Goal: Task Accomplishment & Management: Use online tool/utility

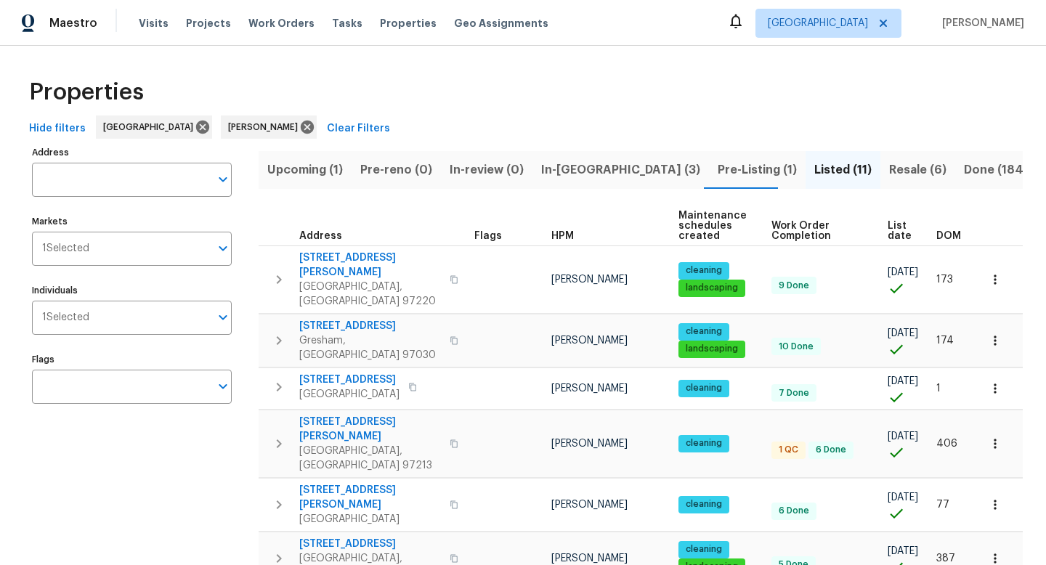
click at [61, 335] on div "Address Address Markets 1 Selected Markets Individuals 1 Selected Individuals F…" at bounding box center [141, 517] width 218 height 750
click at [572, 166] on span "In-[GEOGRAPHIC_DATA] (3)" at bounding box center [620, 170] width 159 height 20
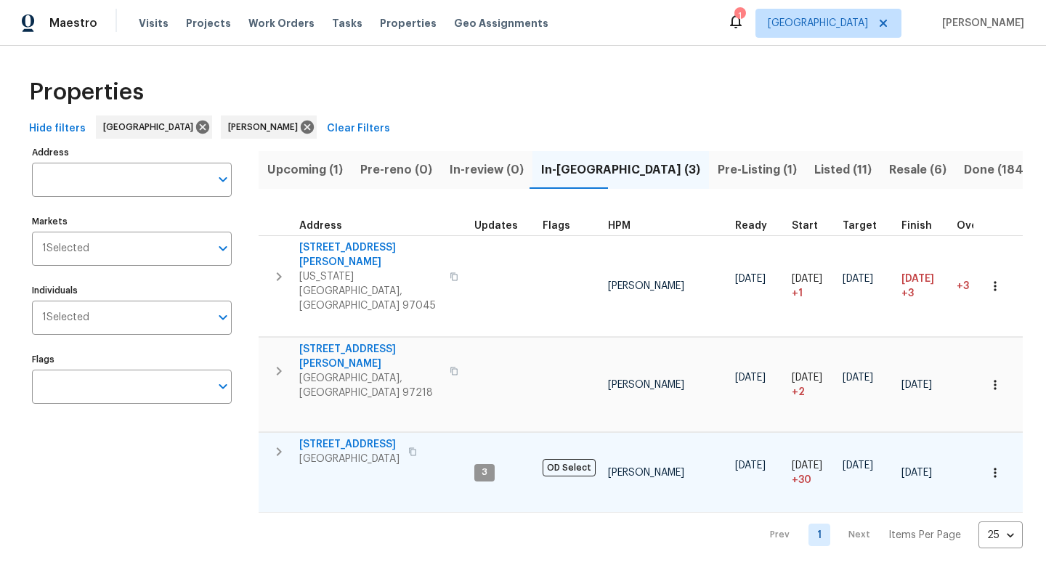
click at [414, 447] on icon "button" at bounding box center [412, 451] width 9 height 9
click at [997, 465] on icon "button" at bounding box center [994, 472] width 15 height 15
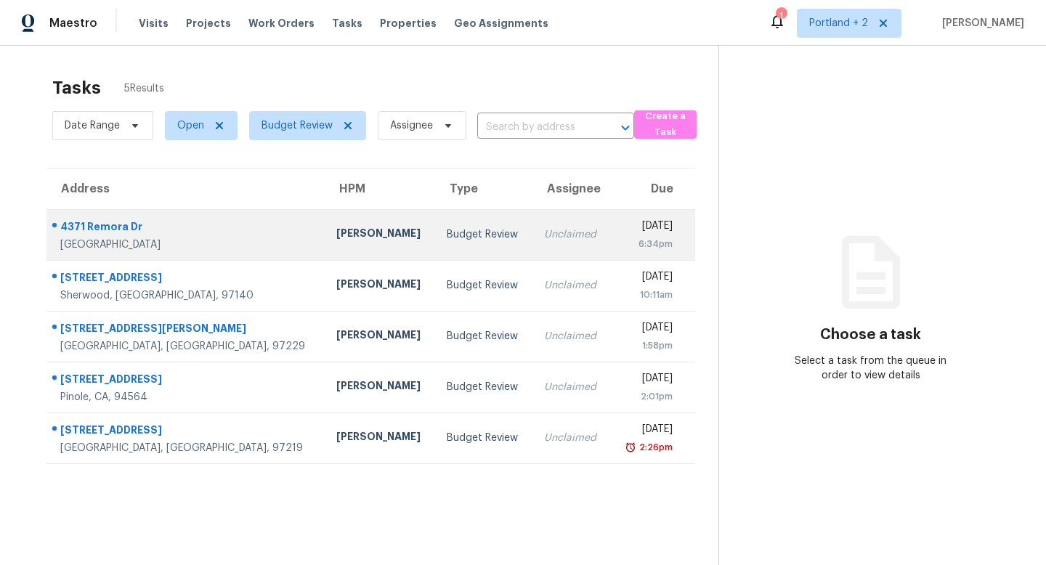
click at [336, 240] on div "Adam Clark" at bounding box center [379, 235] width 87 height 18
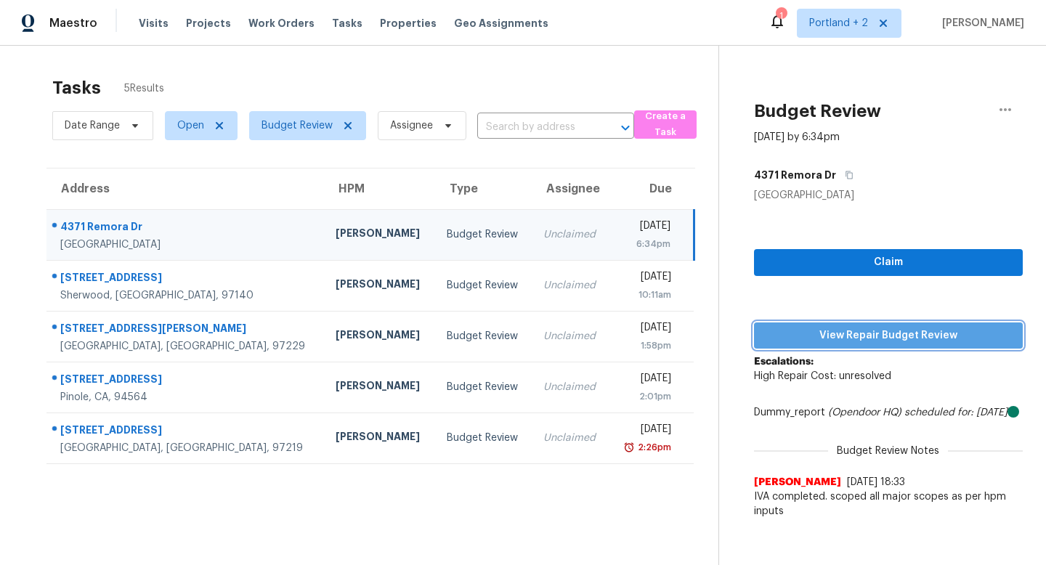
click at [888, 335] on span "View Repair Budget Review" at bounding box center [887, 336] width 245 height 18
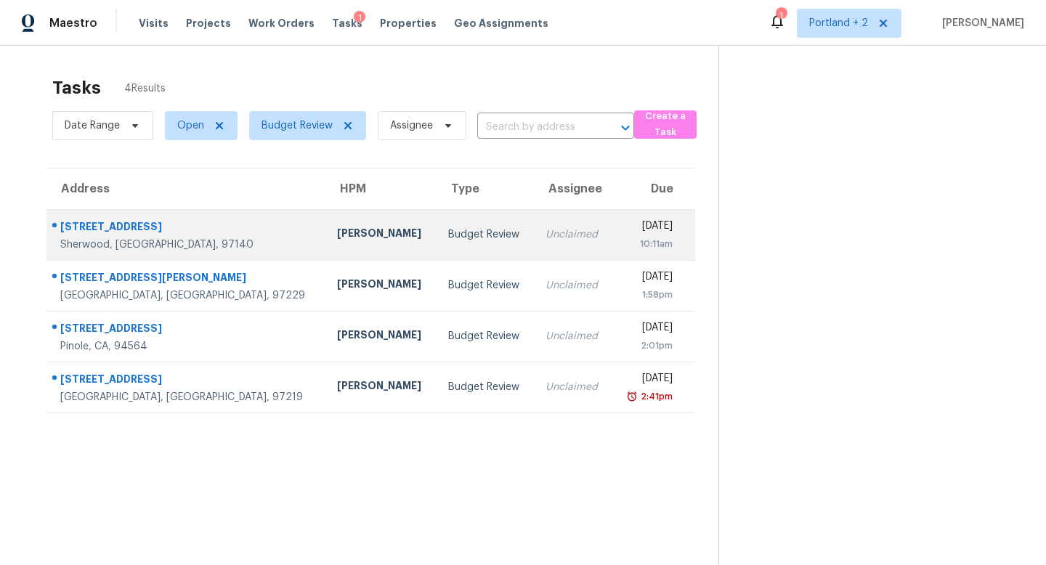
click at [172, 246] on div "Sherwood, OR, 97140" at bounding box center [186, 244] width 253 height 15
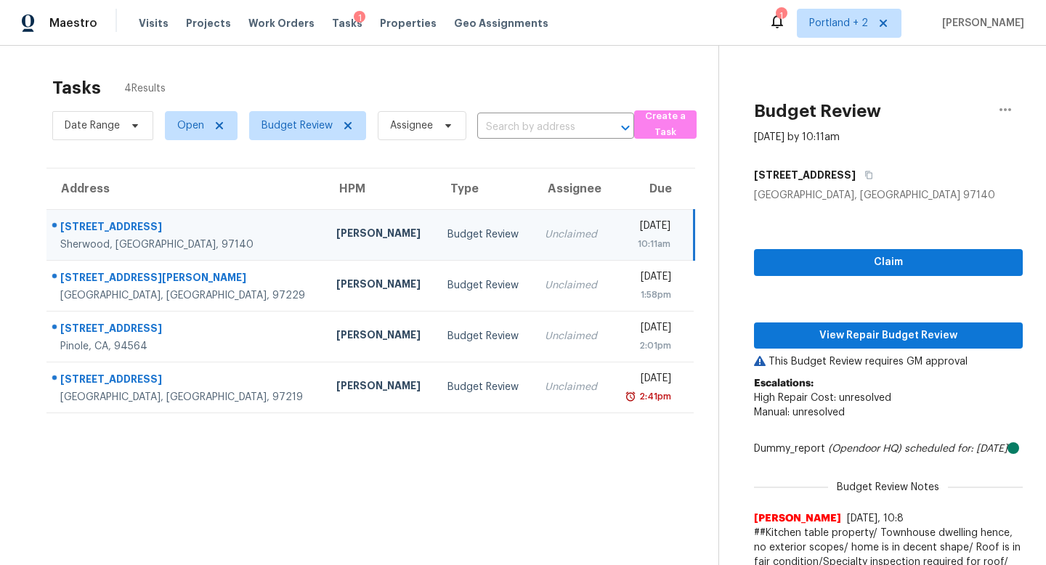
scroll to position [46, 0]
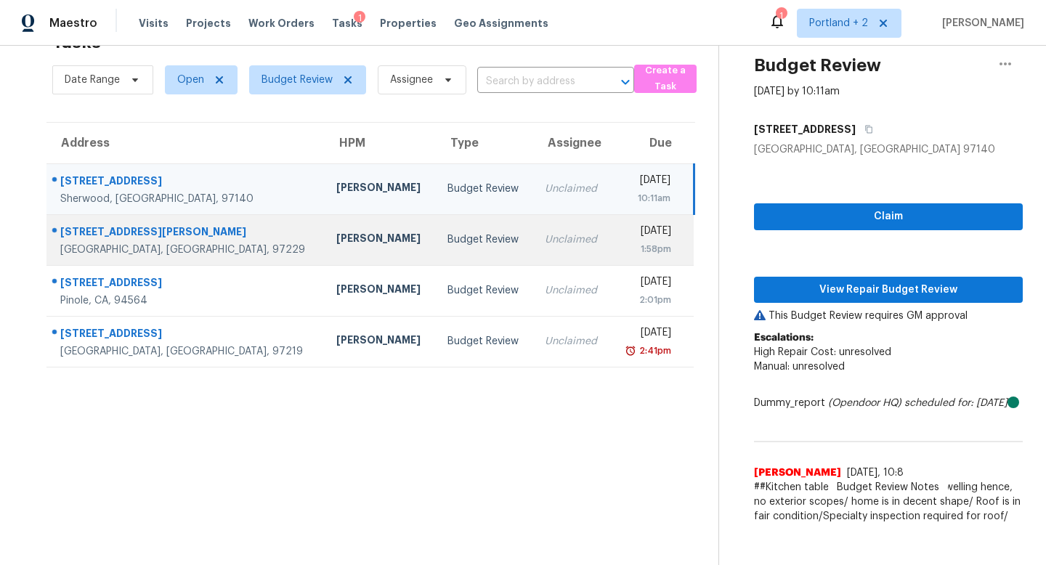
click at [336, 237] on div "[PERSON_NAME]" at bounding box center [380, 240] width 88 height 18
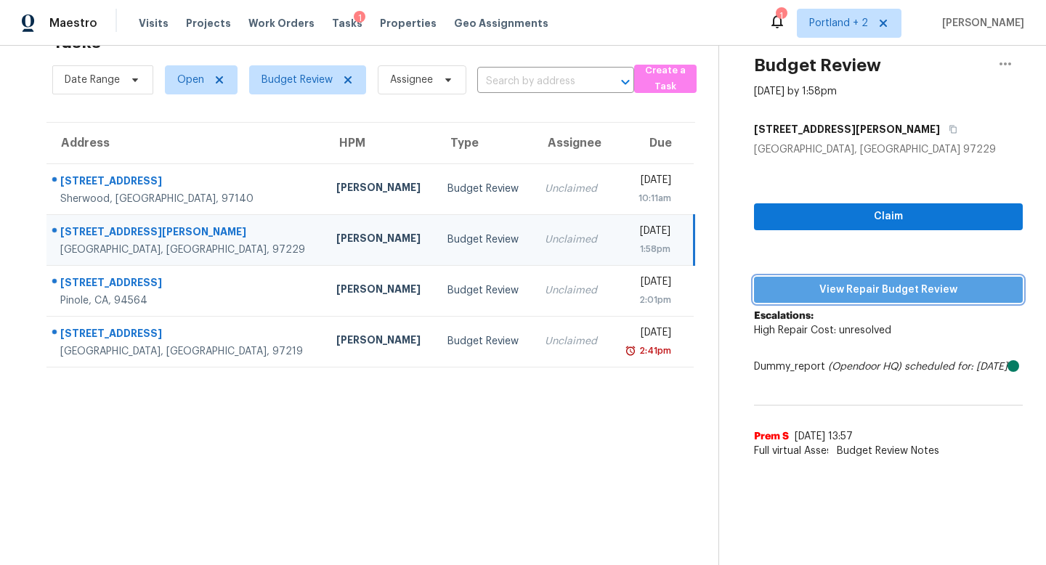
click at [869, 296] on span "View Repair Budget Review" at bounding box center [887, 290] width 245 height 18
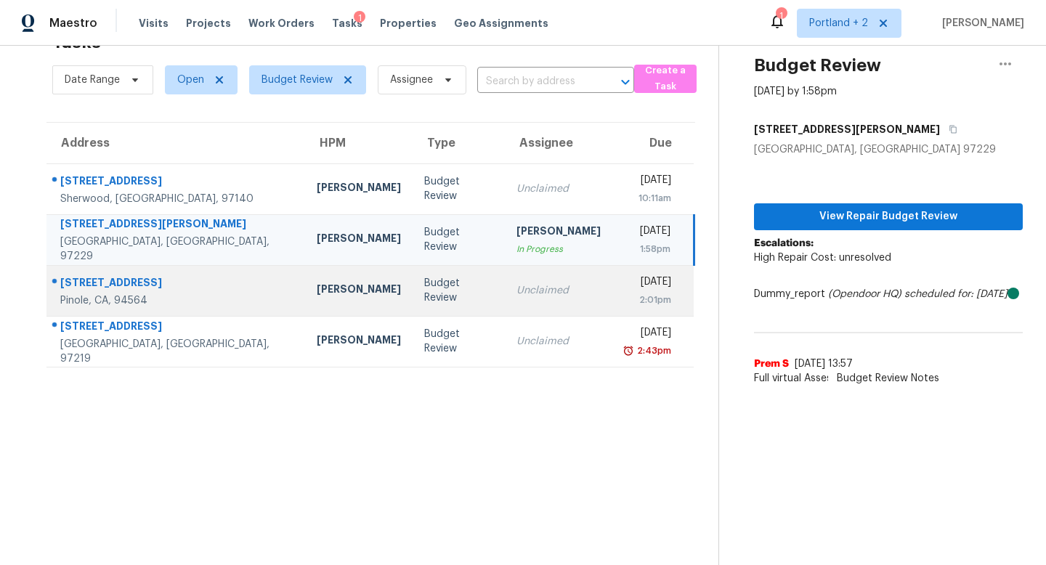
click at [317, 283] on div "Erwin Alberty" at bounding box center [359, 291] width 84 height 18
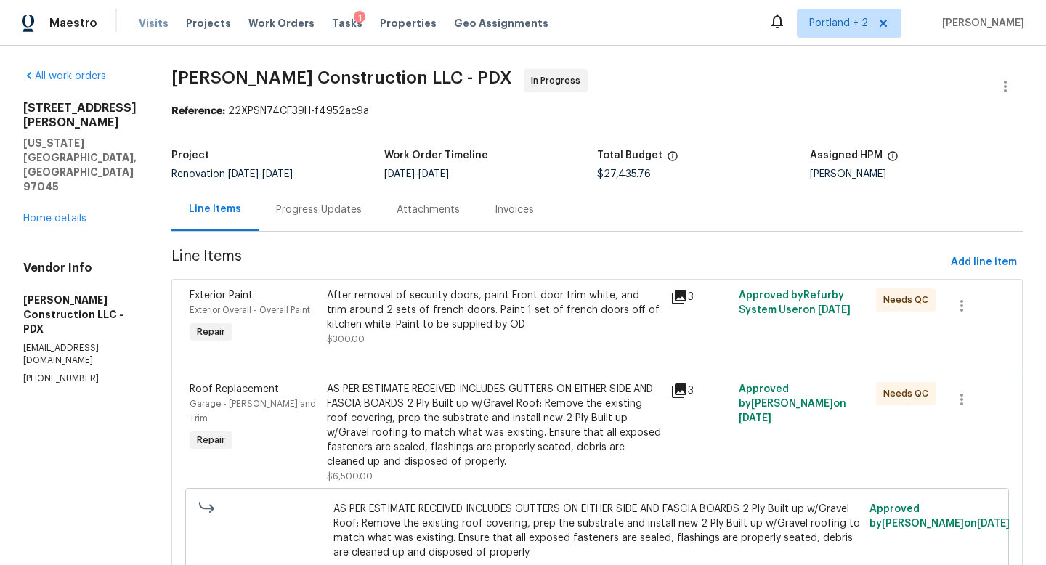
click at [161, 22] on span "Visits" at bounding box center [154, 23] width 30 height 15
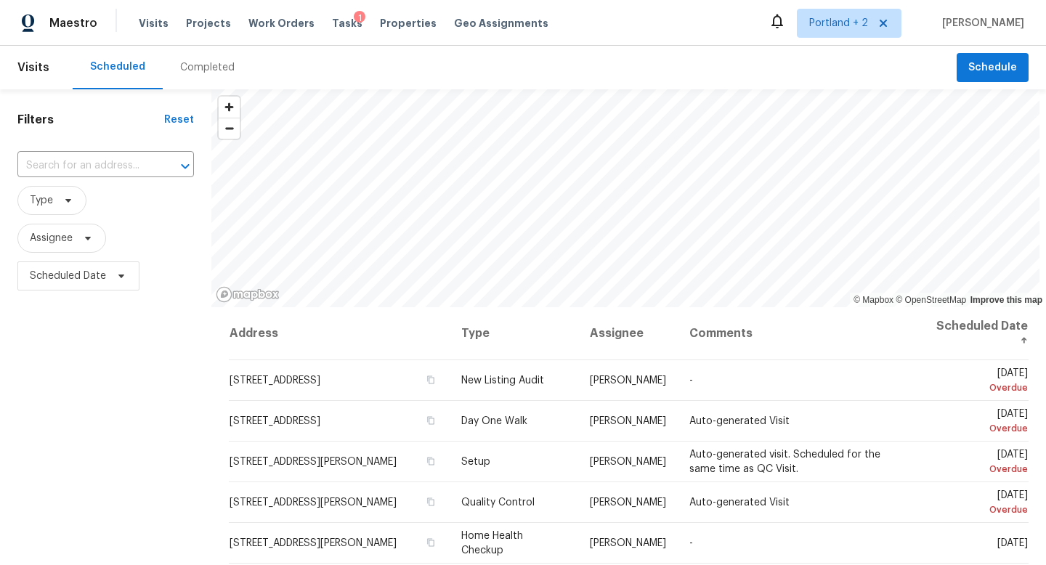
click at [189, 71] on div "Completed" at bounding box center [207, 67] width 54 height 15
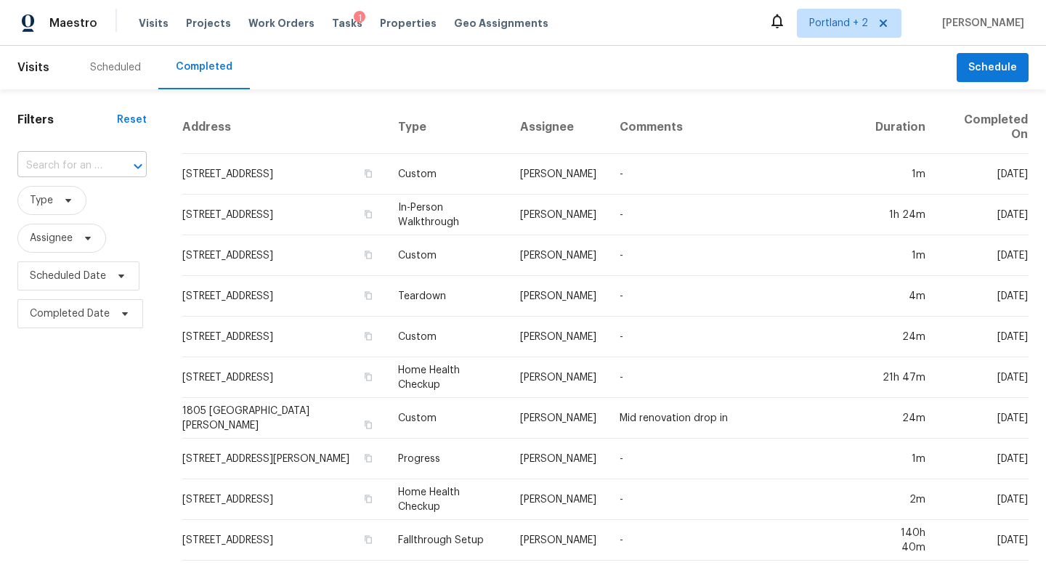
click at [83, 171] on input "text" at bounding box center [61, 166] width 89 height 23
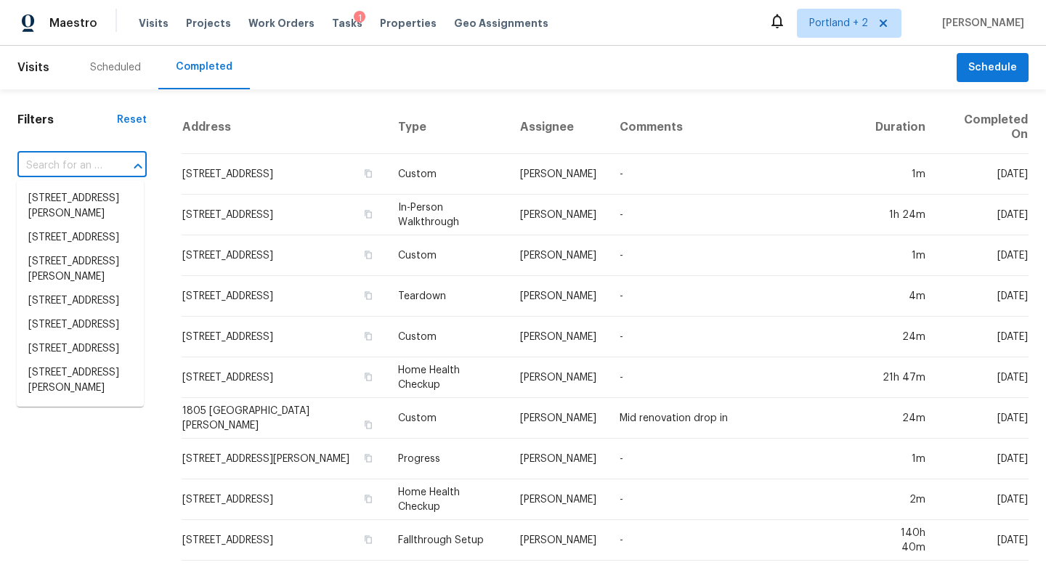
paste input "4371 Remora Dr, Union City, CA 94587"
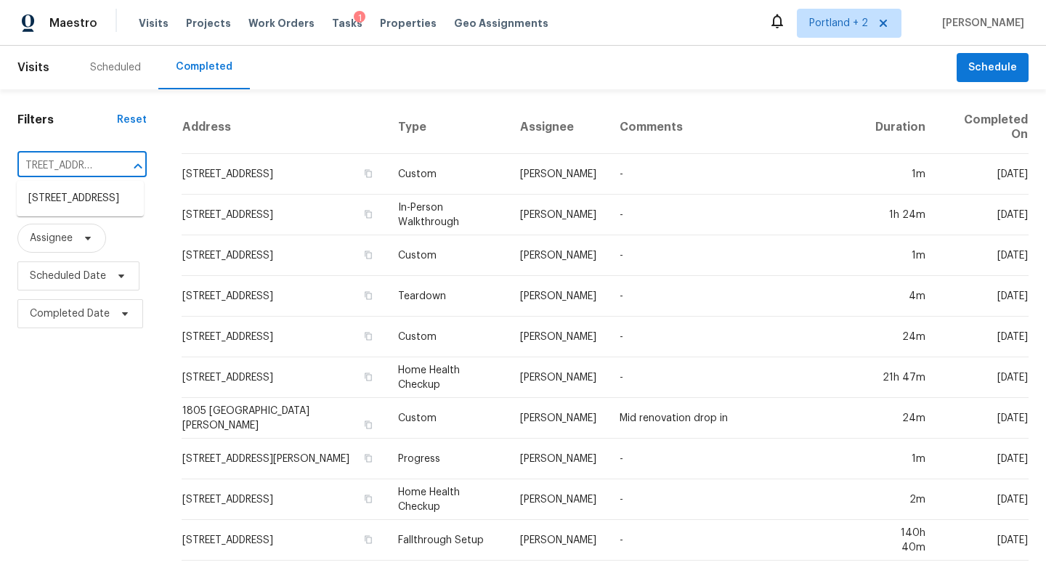
type input "4371 Remora Dr, Union City, CA 94587"
click at [69, 210] on li "4371 Remora Dr, Union City, CA 94587" at bounding box center [80, 199] width 127 height 24
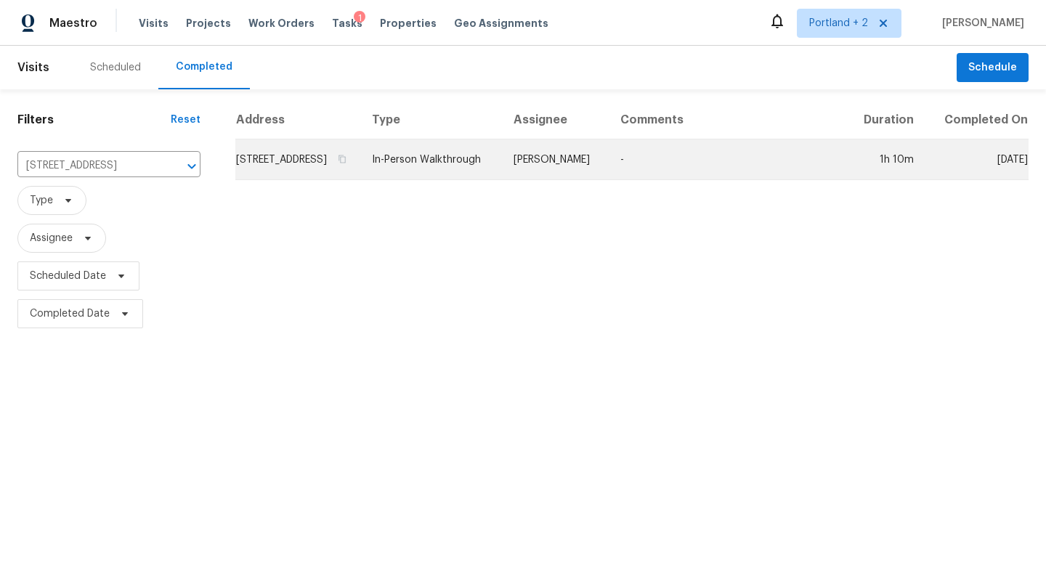
click at [314, 180] on td "4371 Remora Dr, Union City, CA 94587" at bounding box center [297, 159] width 125 height 41
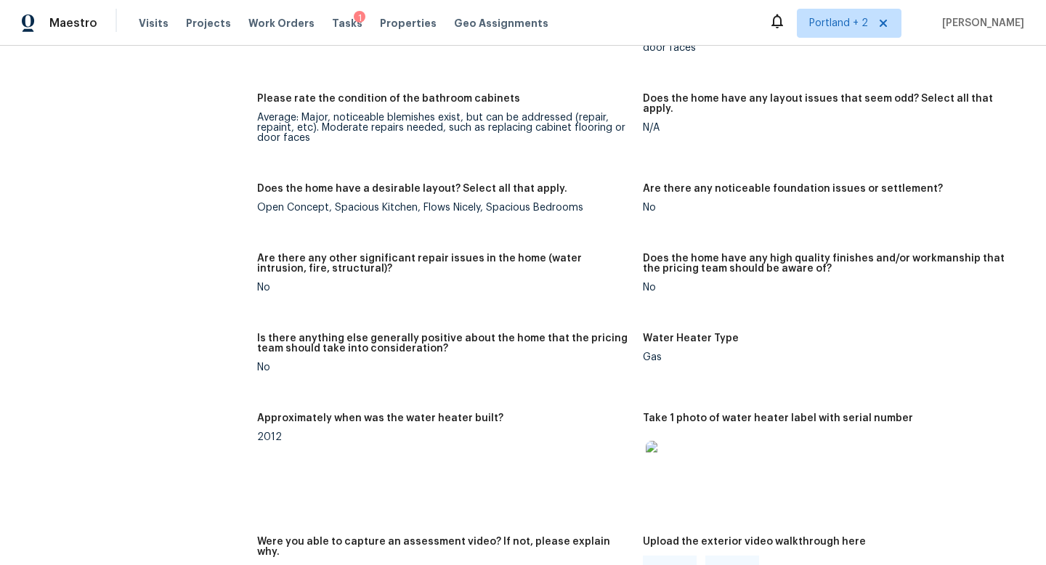
scroll to position [2536, 0]
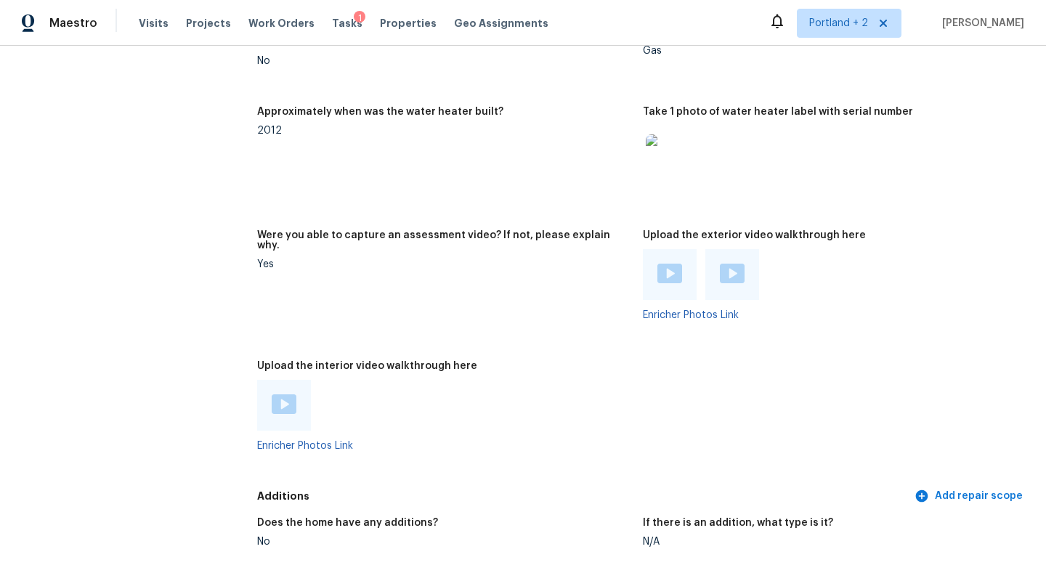
click at [288, 394] on img at bounding box center [284, 404] width 25 height 20
click at [673, 264] on img at bounding box center [669, 274] width 25 height 20
click at [737, 264] on img at bounding box center [732, 274] width 25 height 20
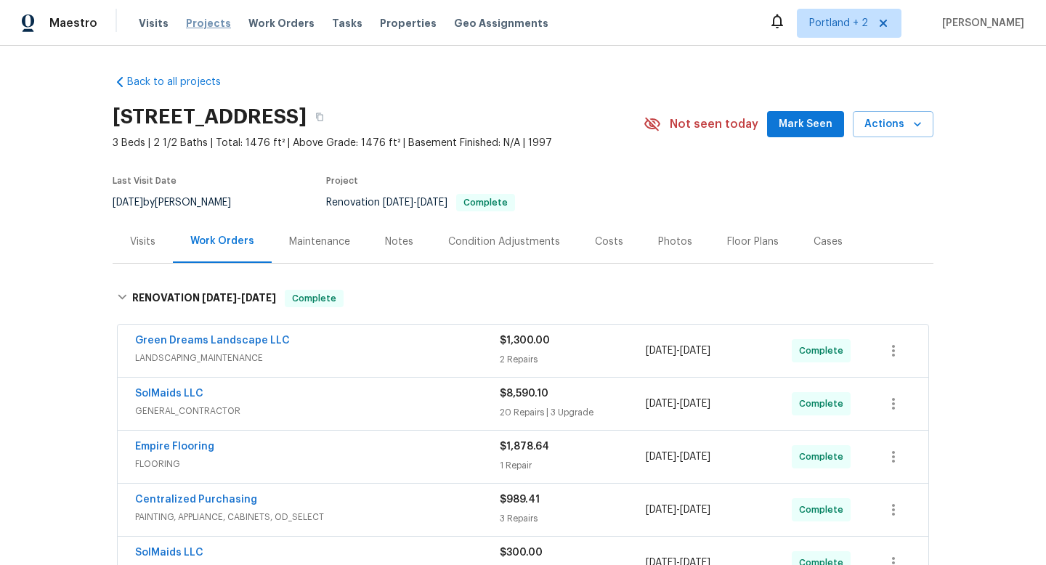
click at [220, 19] on span "Projects" at bounding box center [208, 23] width 45 height 15
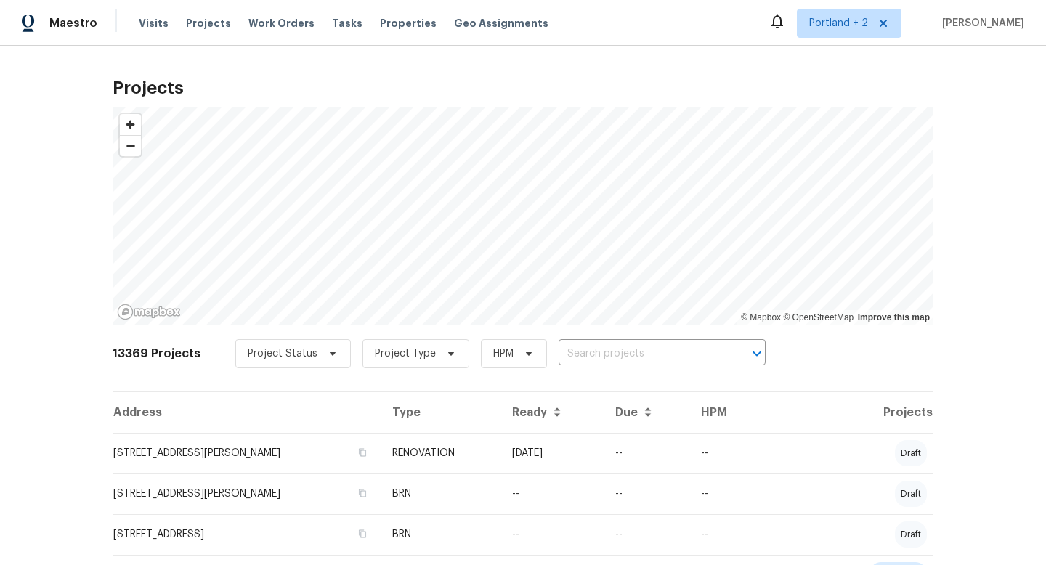
click at [596, 353] on input "text" at bounding box center [641, 354] width 166 height 23
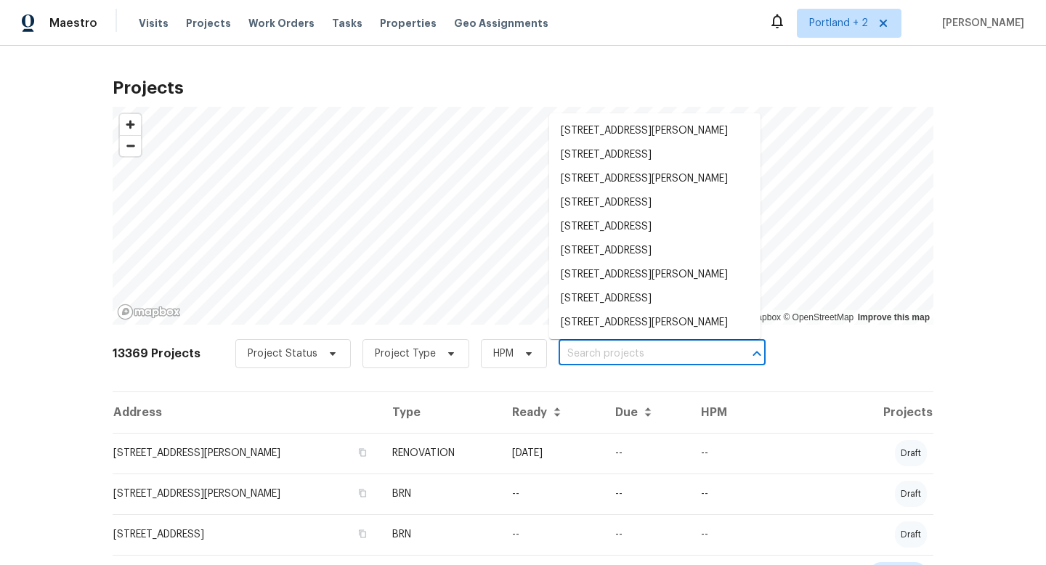
paste input "1602 NW 119th St Vancouver WA 98685"
type input "1602 NW 119th St Vancouver WA 98685"
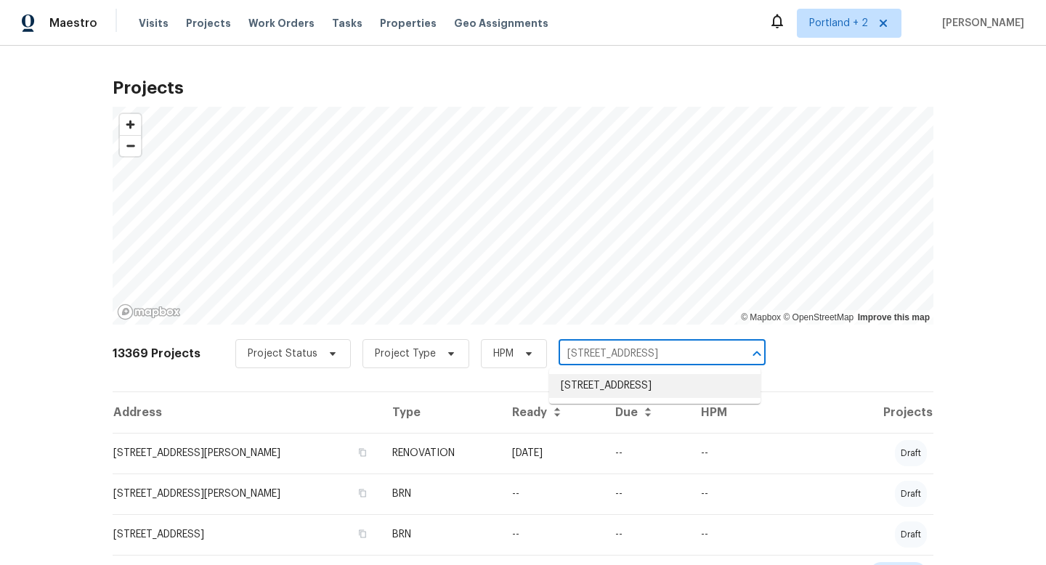
click at [595, 383] on li "1602 NW 119th St, Vancouver, WA 98685" at bounding box center [654, 386] width 211 height 24
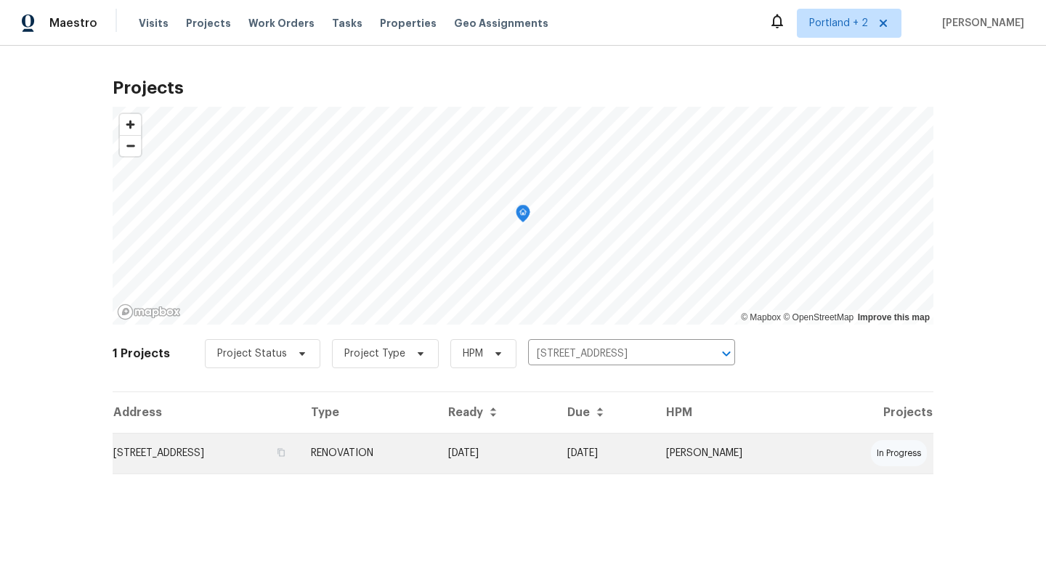
click at [208, 450] on td "1602 NW 119th St, Vancouver, WA 98685" at bounding box center [206, 453] width 187 height 41
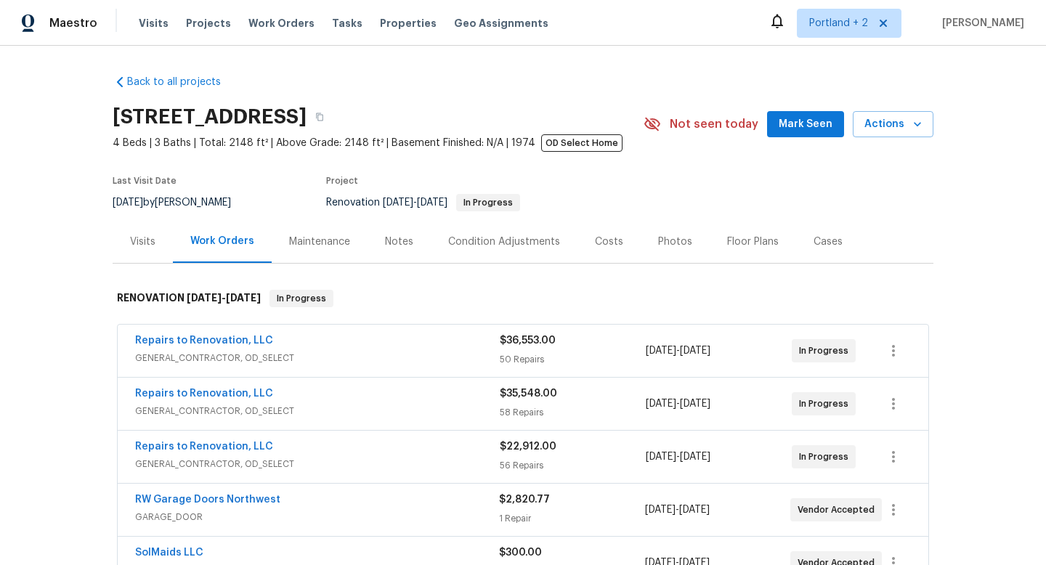
click at [147, 240] on div "Visits" at bounding box center [142, 242] width 25 height 15
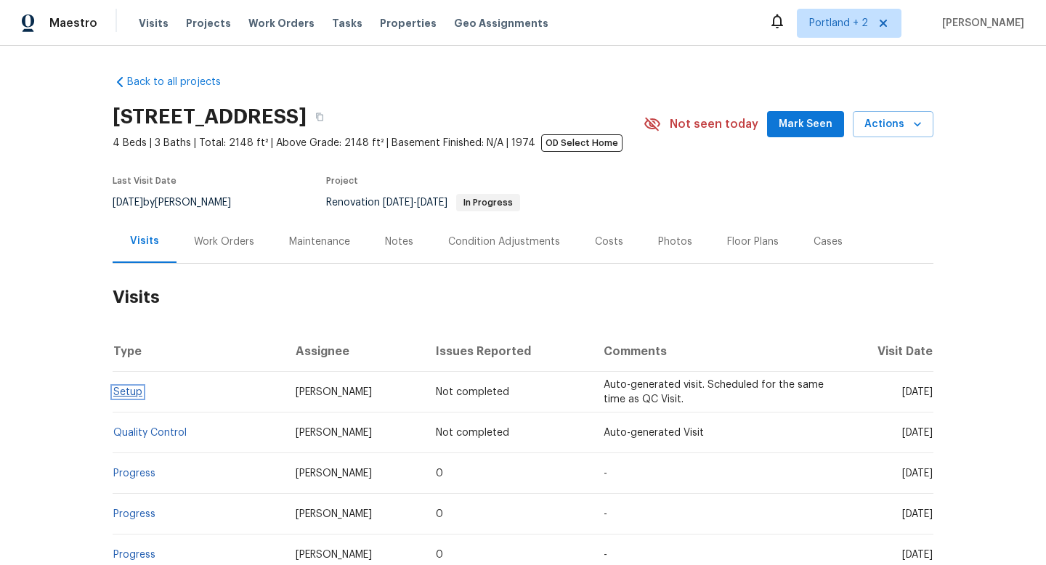
click at [128, 394] on link "Setup" at bounding box center [127, 392] width 29 height 10
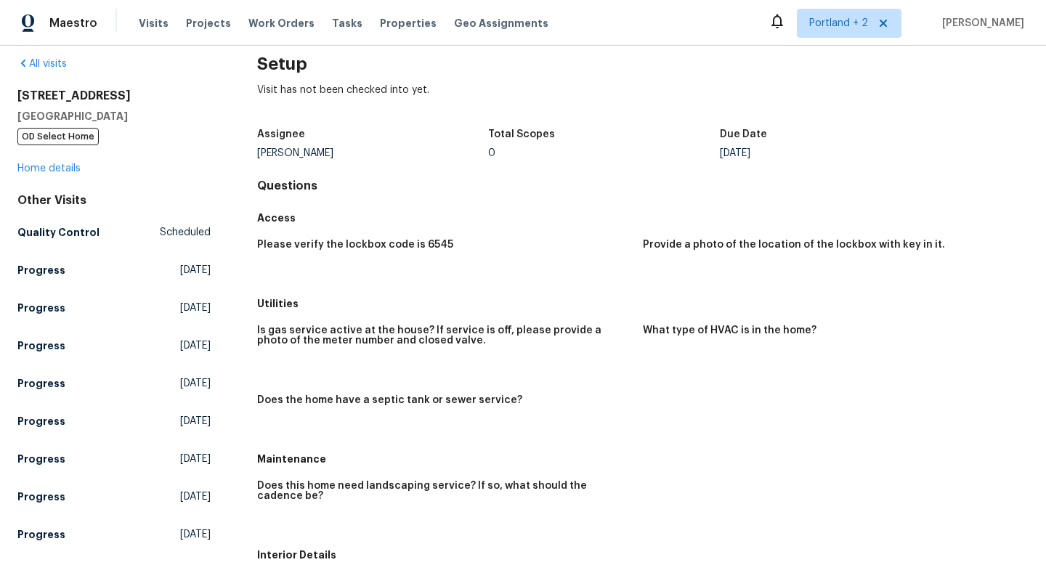
scroll to position [23, 0]
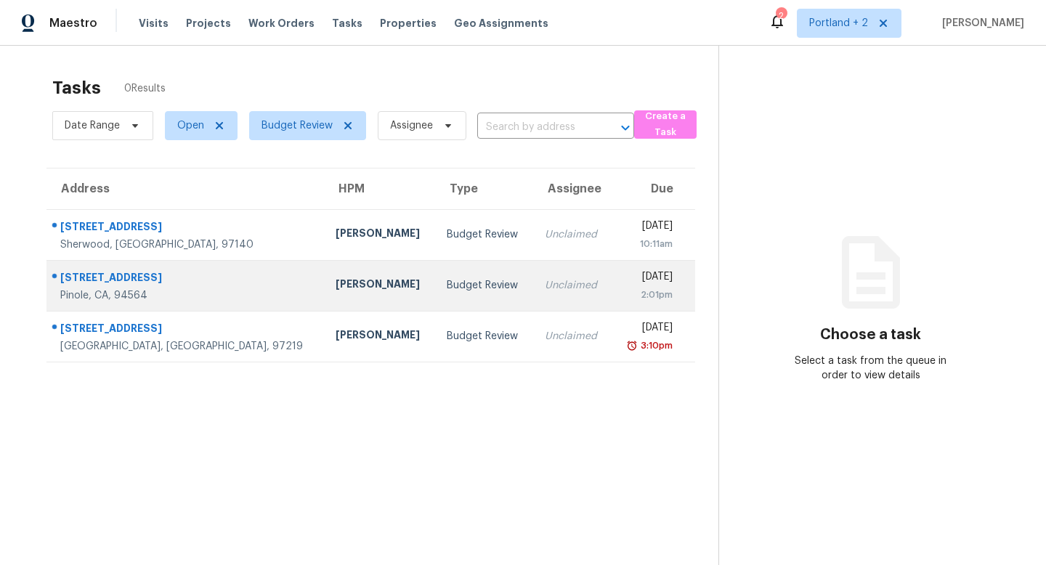
click at [324, 295] on td "[PERSON_NAME]" at bounding box center [379, 285] width 111 height 51
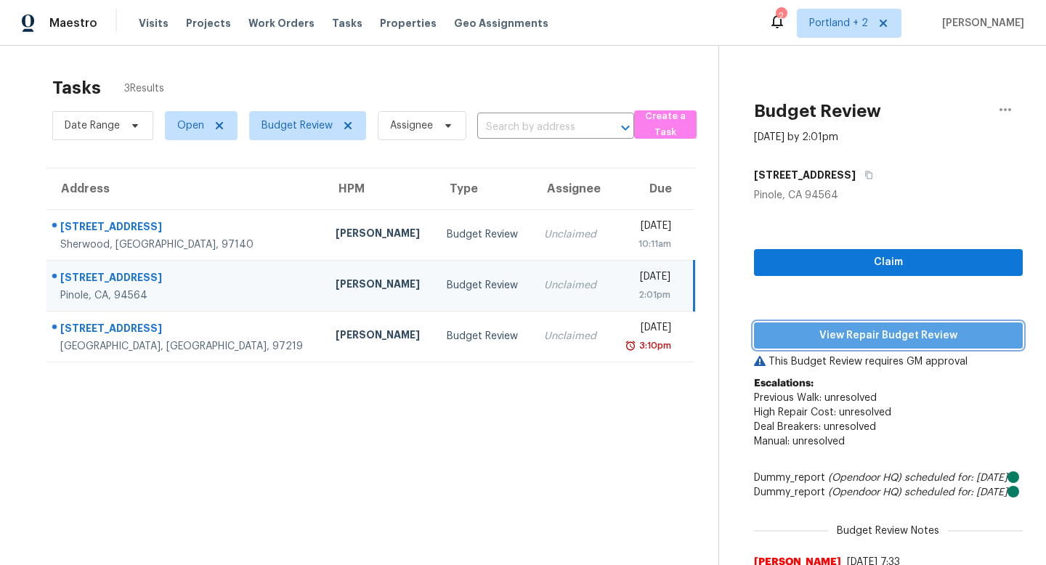
click at [885, 332] on span "View Repair Budget Review" at bounding box center [887, 336] width 245 height 18
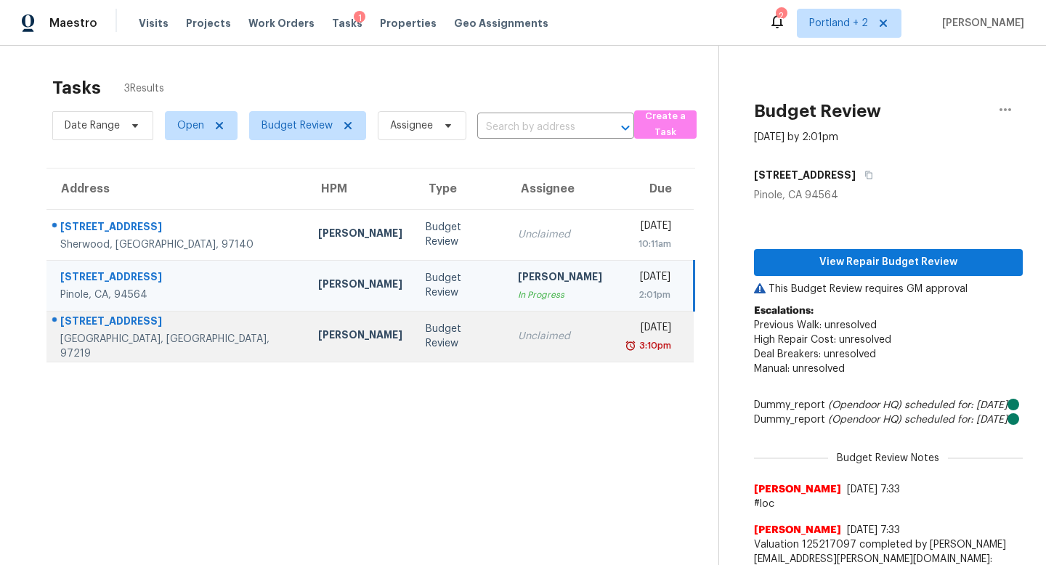
click at [226, 319] on div at bounding box center [171, 321] width 248 height 19
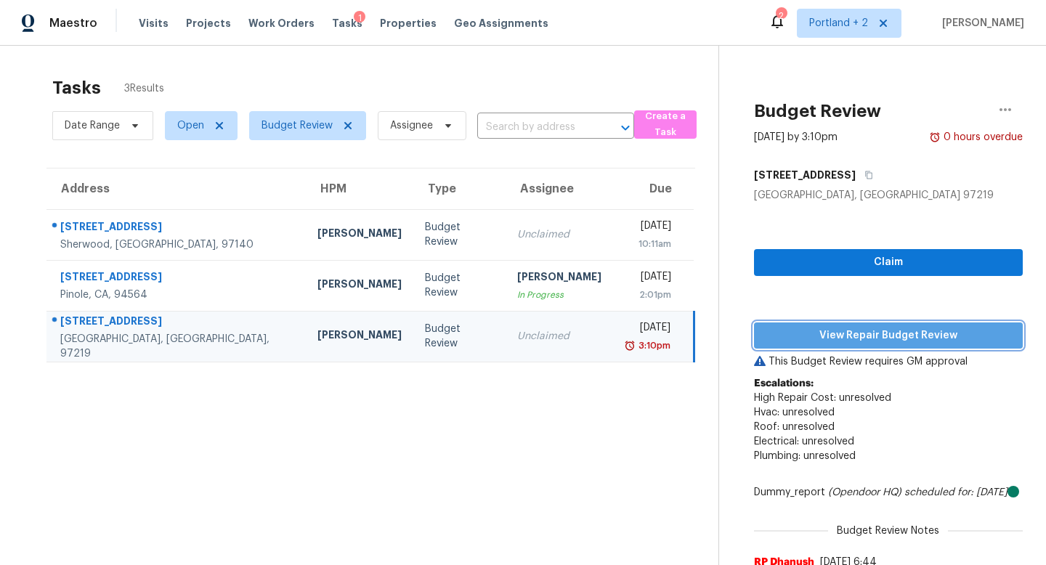
click at [800, 340] on span "View Repair Budget Review" at bounding box center [887, 336] width 245 height 18
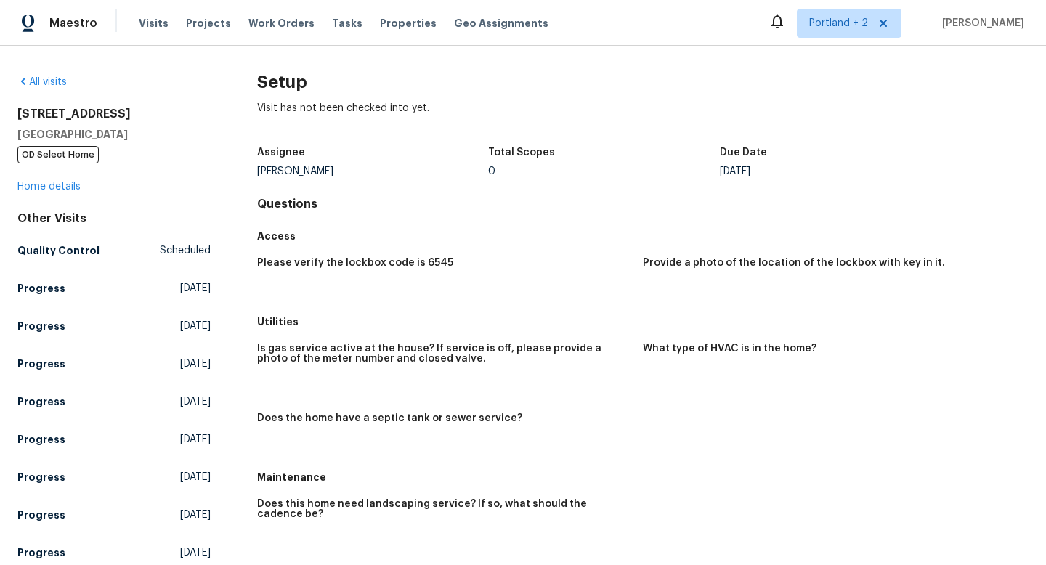
scroll to position [23, 0]
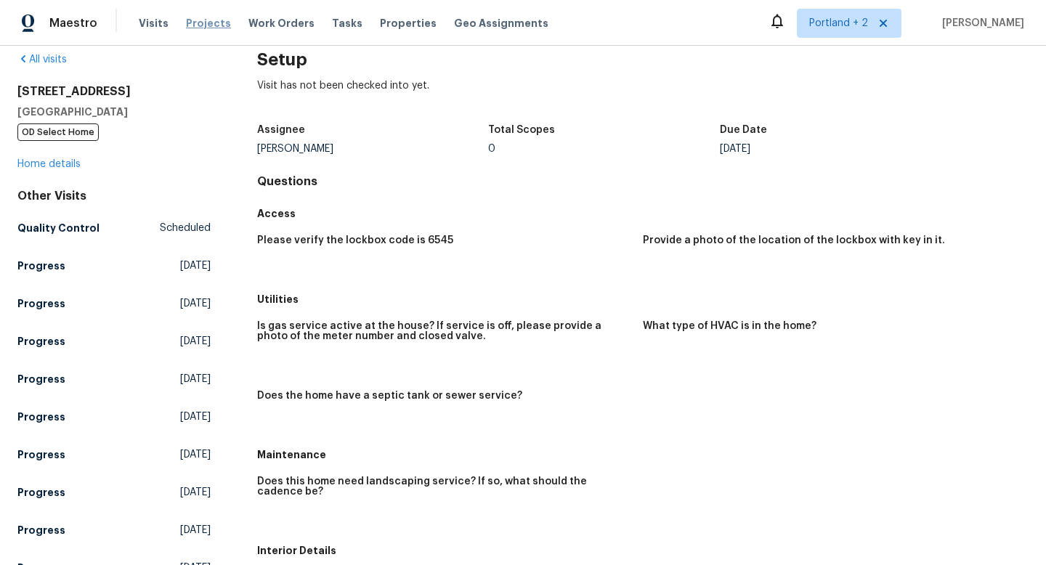
click at [199, 20] on span "Projects" at bounding box center [208, 23] width 45 height 15
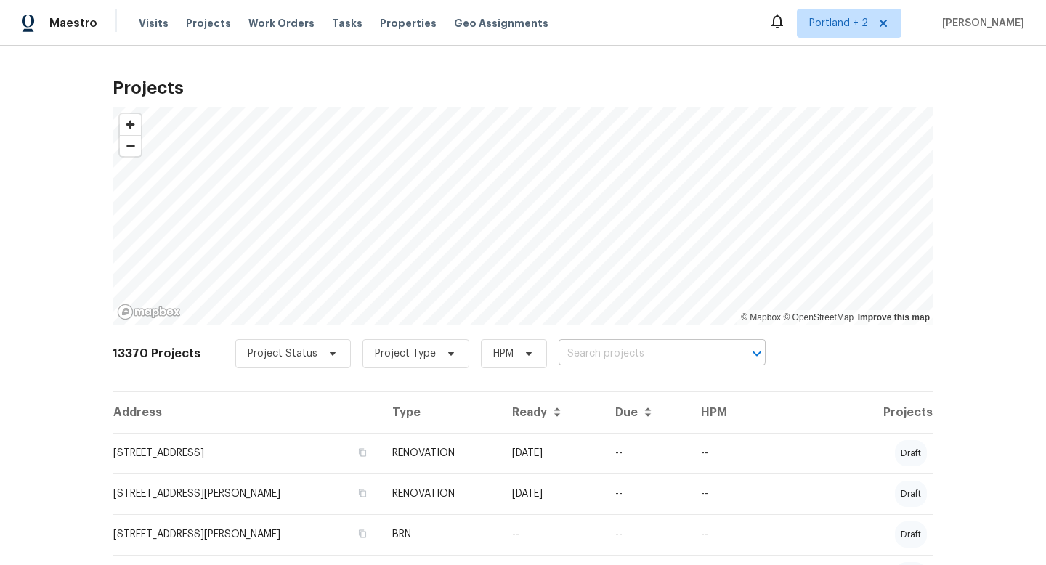
click at [622, 355] on input "text" at bounding box center [641, 354] width 166 height 23
type input "gilman"
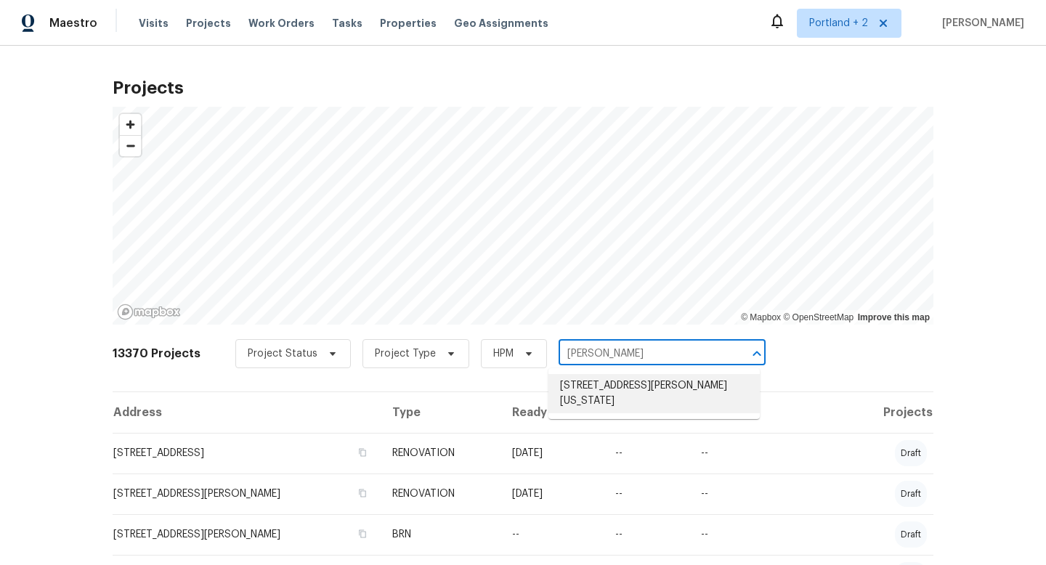
click at [629, 390] on li "[STREET_ADDRESS][PERSON_NAME][US_STATE]" at bounding box center [653, 393] width 211 height 39
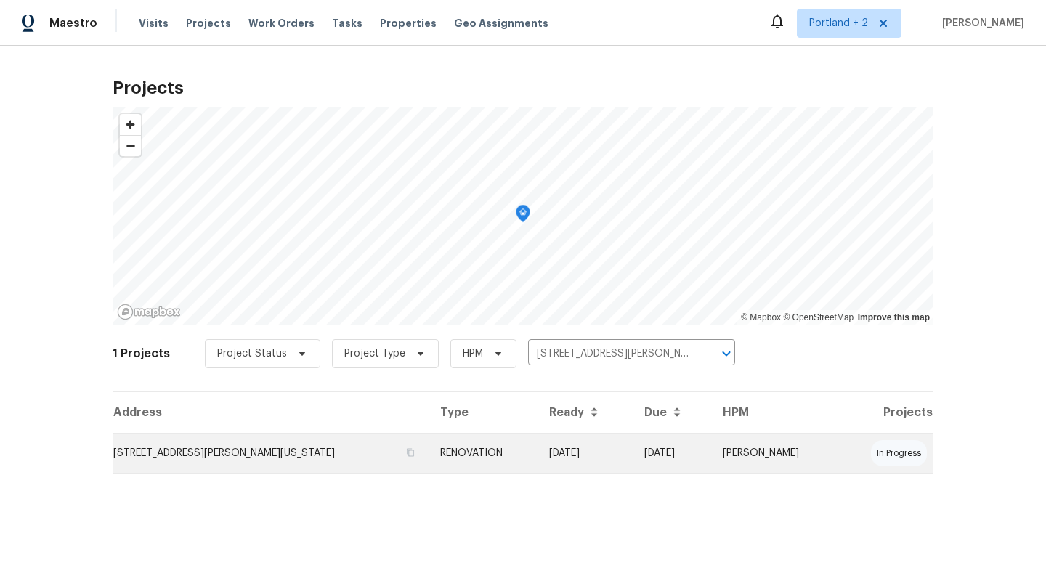
click at [232, 447] on td "[STREET_ADDRESS][PERSON_NAME][US_STATE]" at bounding box center [271, 453] width 316 height 41
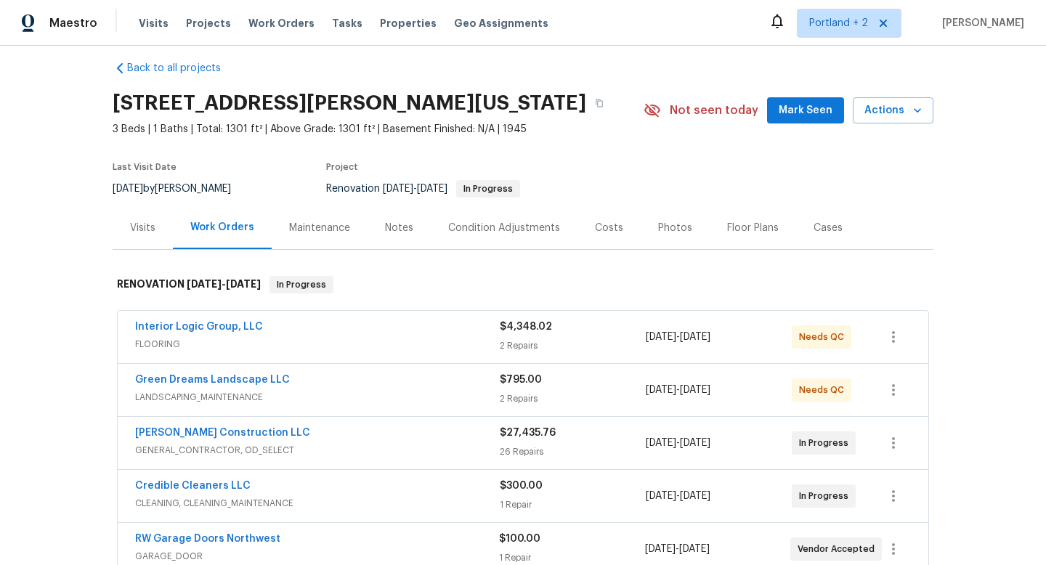
scroll to position [17, 0]
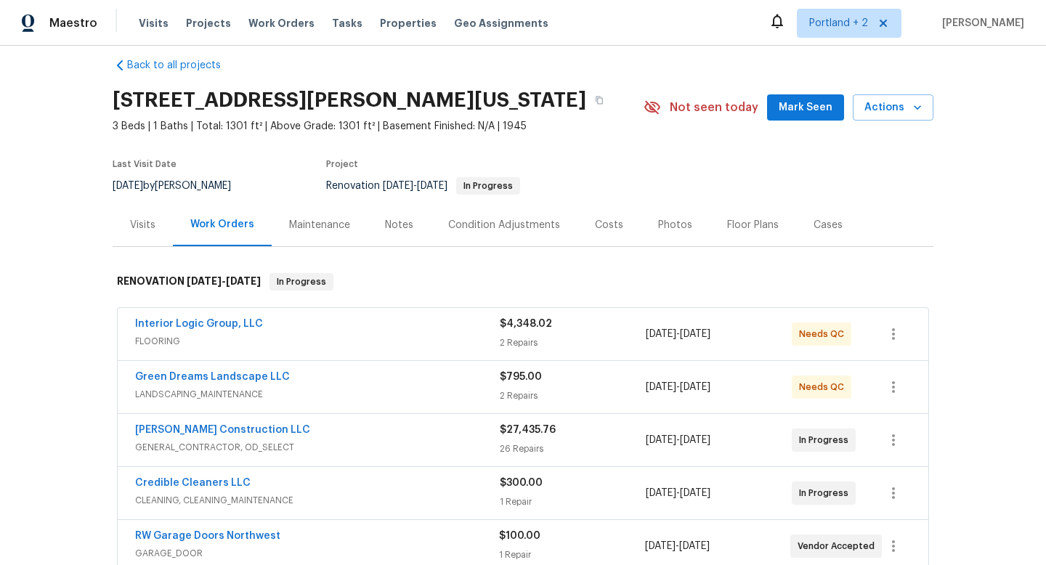
click at [299, 346] on span "FLOORING" at bounding box center [317, 341] width 364 height 15
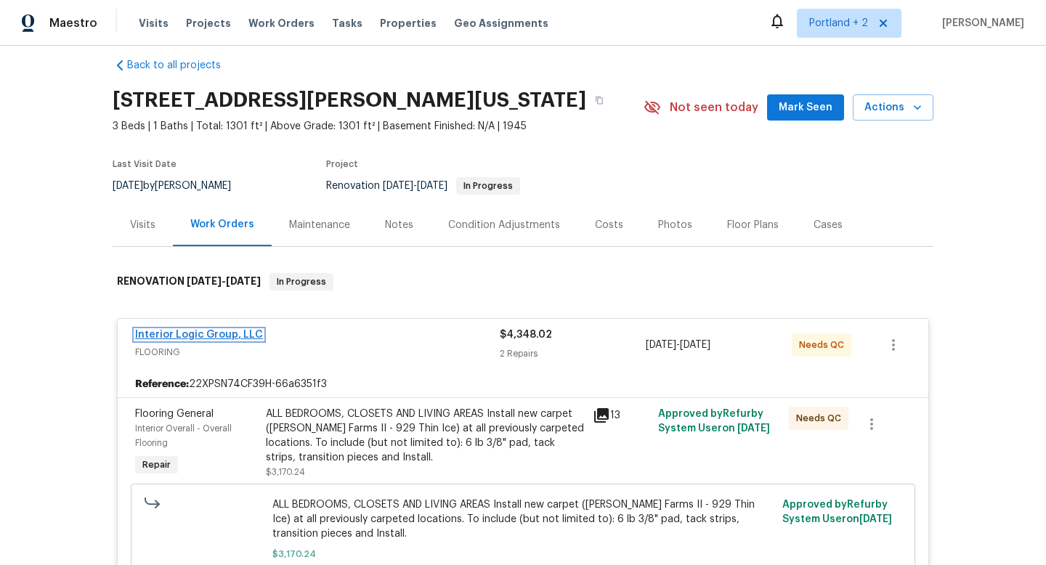
click at [230, 336] on link "Interior Logic Group, LLC" at bounding box center [199, 335] width 128 height 10
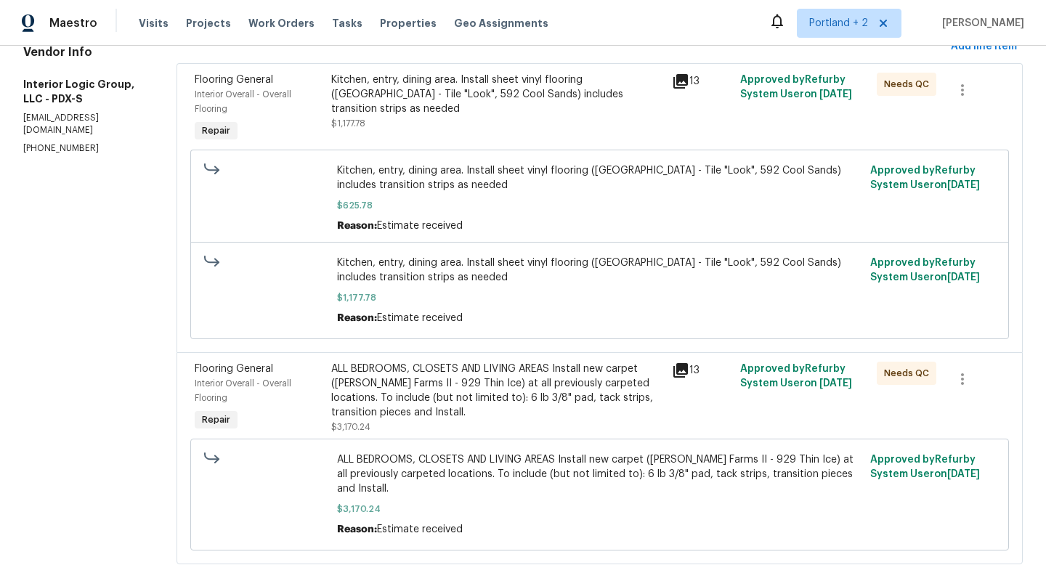
scroll to position [241, 0]
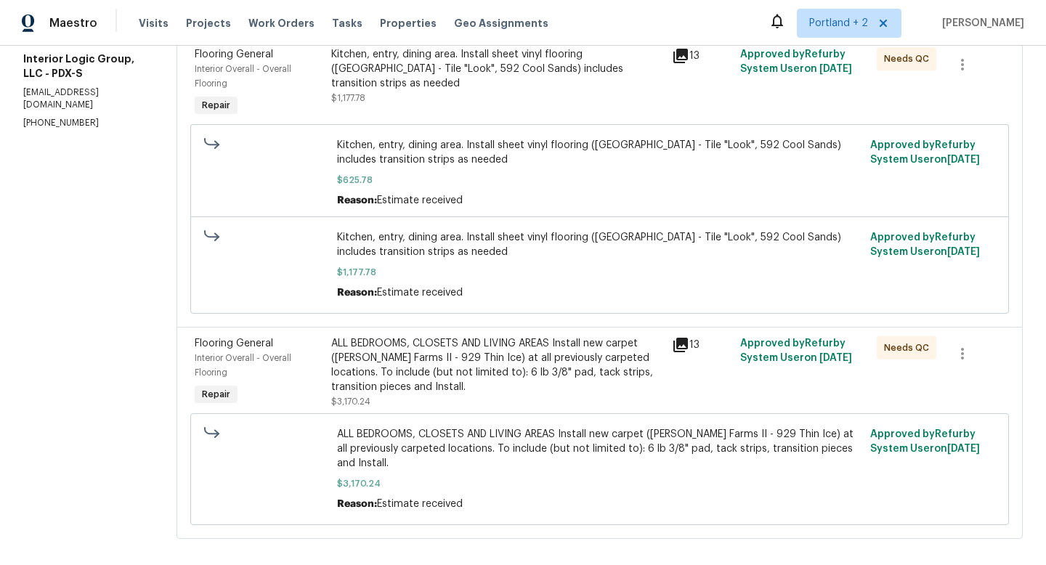
click at [423, 387] on div "ALL BEDROOMS, CLOSETS AND LIVING AREAS Install new carpet (Abshire Farms II - 9…" at bounding box center [497, 365] width 333 height 58
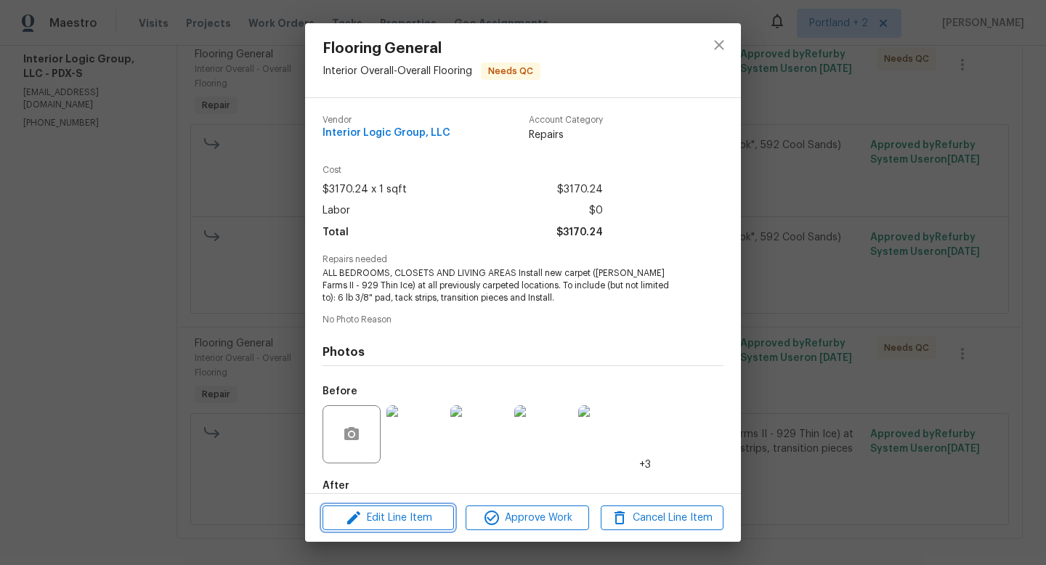
click at [375, 516] on span "Edit Line Item" at bounding box center [388, 518] width 123 height 18
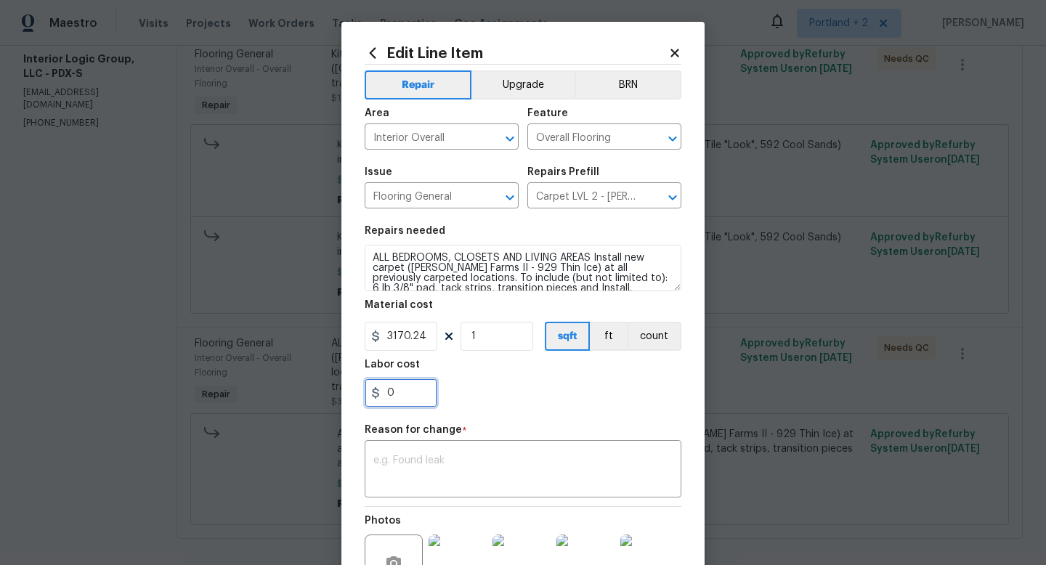
click at [415, 390] on input "0" at bounding box center [400, 392] width 73 height 29
type input "315"
click at [438, 465] on textarea at bounding box center [522, 470] width 299 height 30
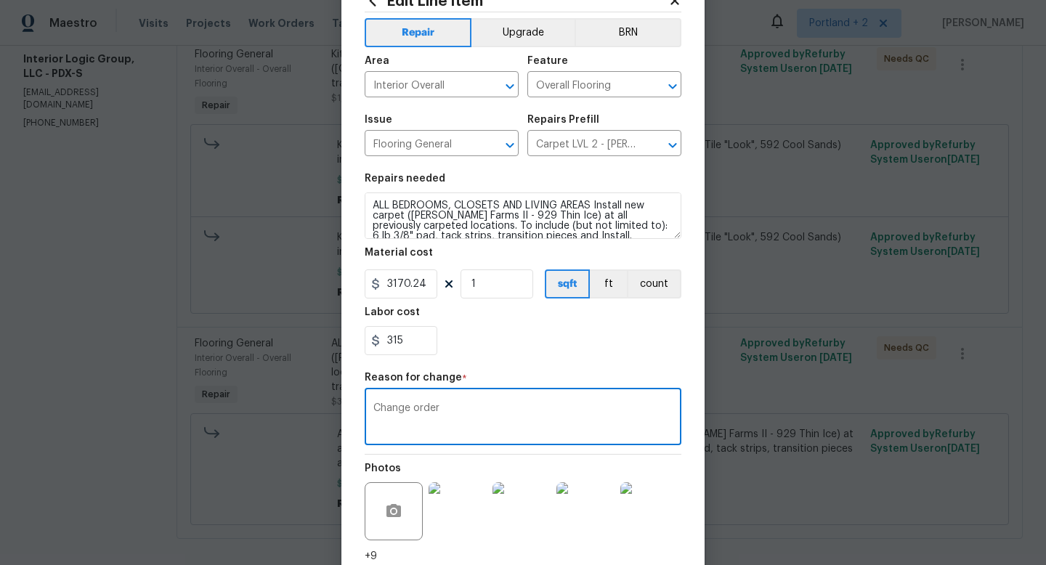
scroll to position [113, 0]
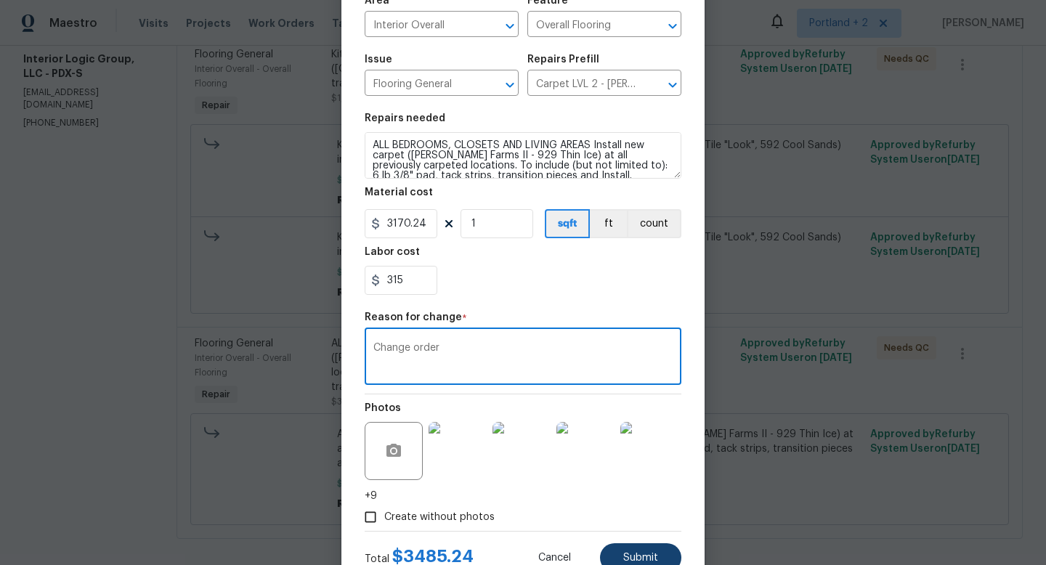
type textarea "Change order"
click at [637, 547] on button "Submit" at bounding box center [640, 557] width 81 height 29
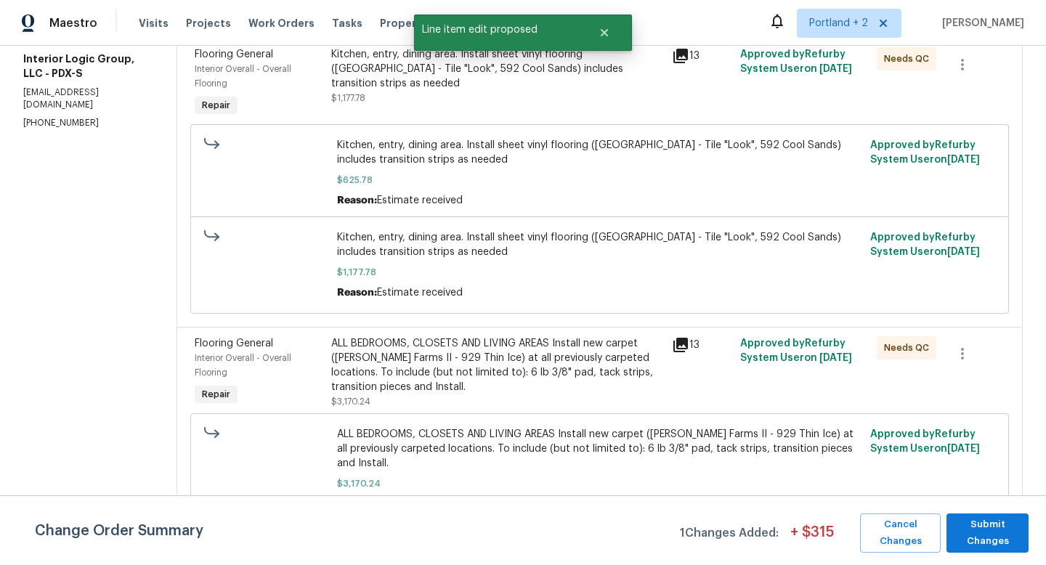
scroll to position [0, 0]
click at [990, 542] on span "Submit Changes" at bounding box center [987, 532] width 68 height 33
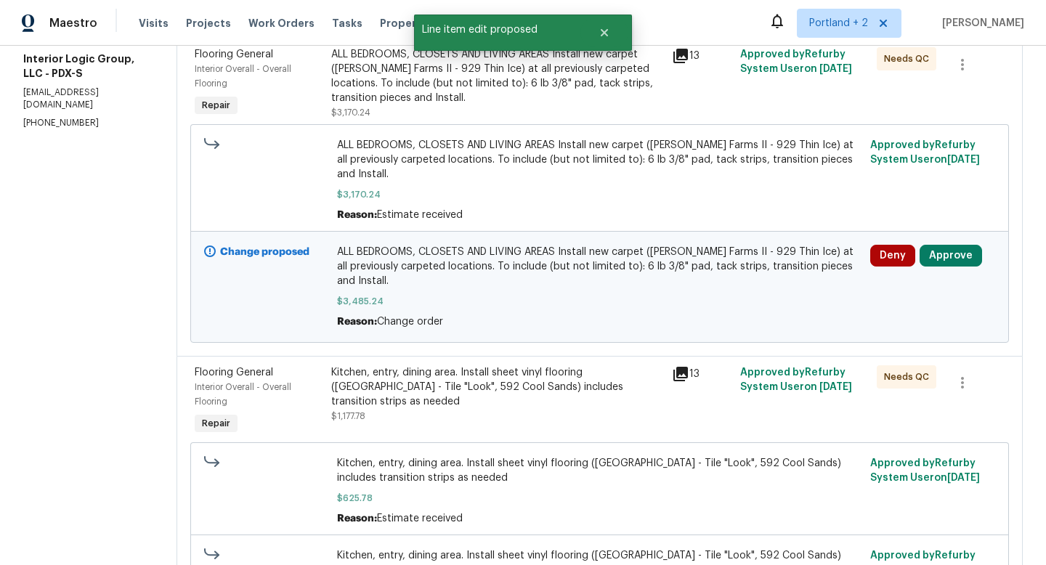
scroll to position [63, 0]
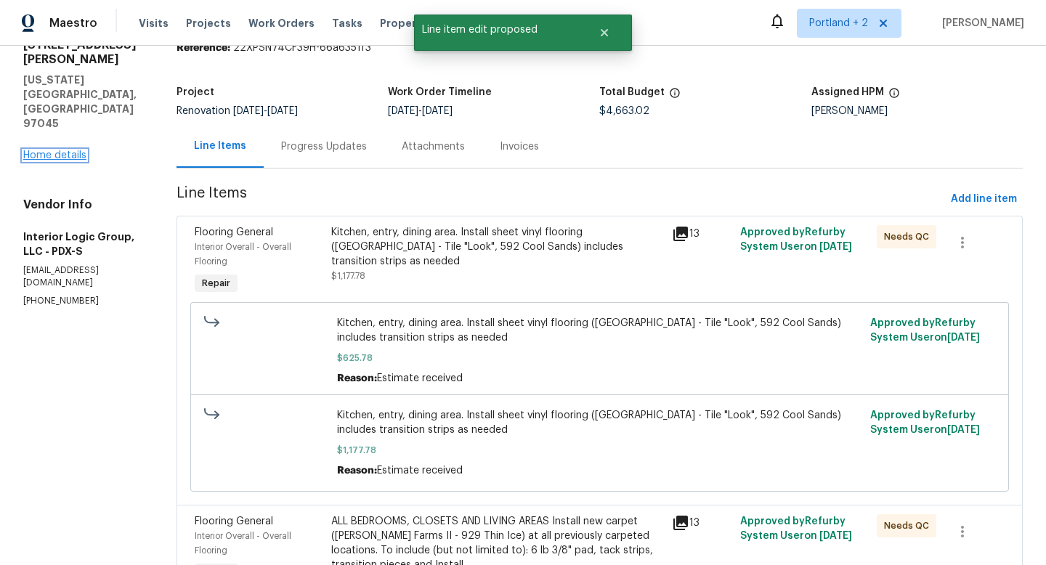
click at [57, 150] on link "Home details" at bounding box center [54, 155] width 63 height 10
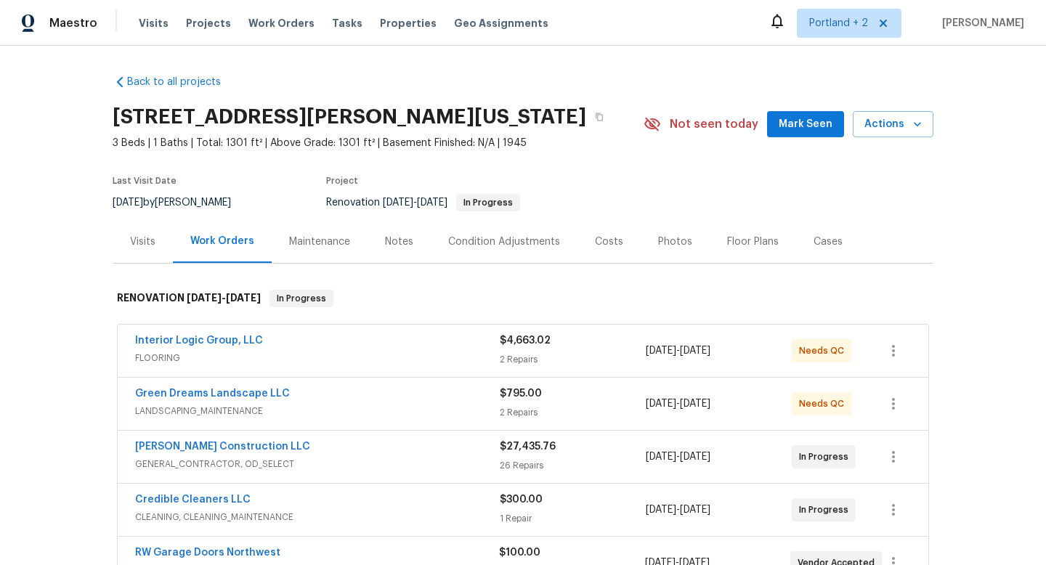
click at [343, 357] on span "FLOORING" at bounding box center [317, 358] width 364 height 15
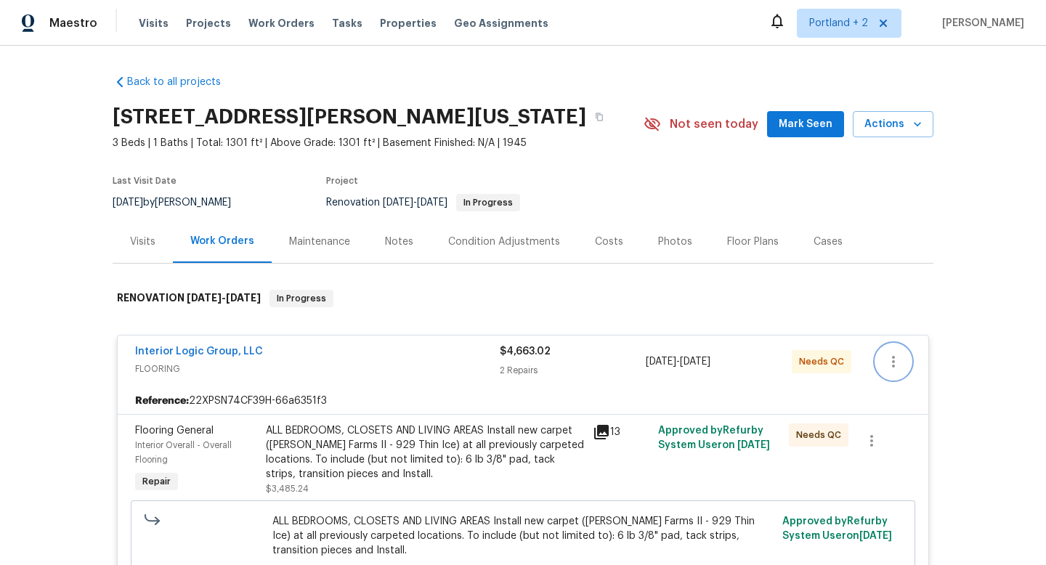
click at [892, 364] on icon "button" at bounding box center [892, 361] width 17 height 17
click at [890, 365] on li "Edit" at bounding box center [954, 362] width 157 height 24
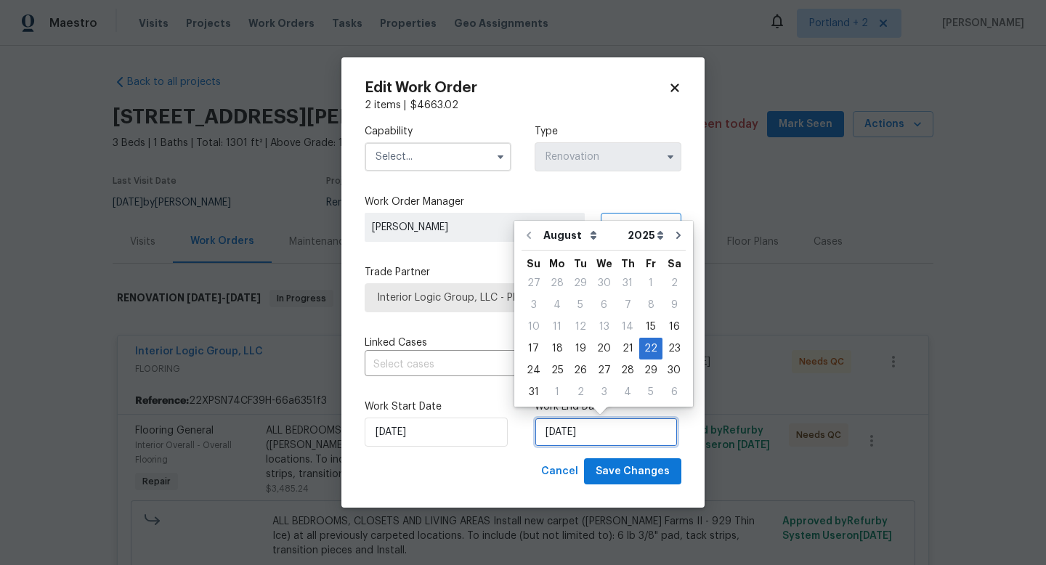
click at [571, 431] on input "8/22/2025" at bounding box center [605, 431] width 143 height 29
click at [619, 392] on div "4" at bounding box center [627, 392] width 23 height 20
type input "9/4/2025"
select select "8"
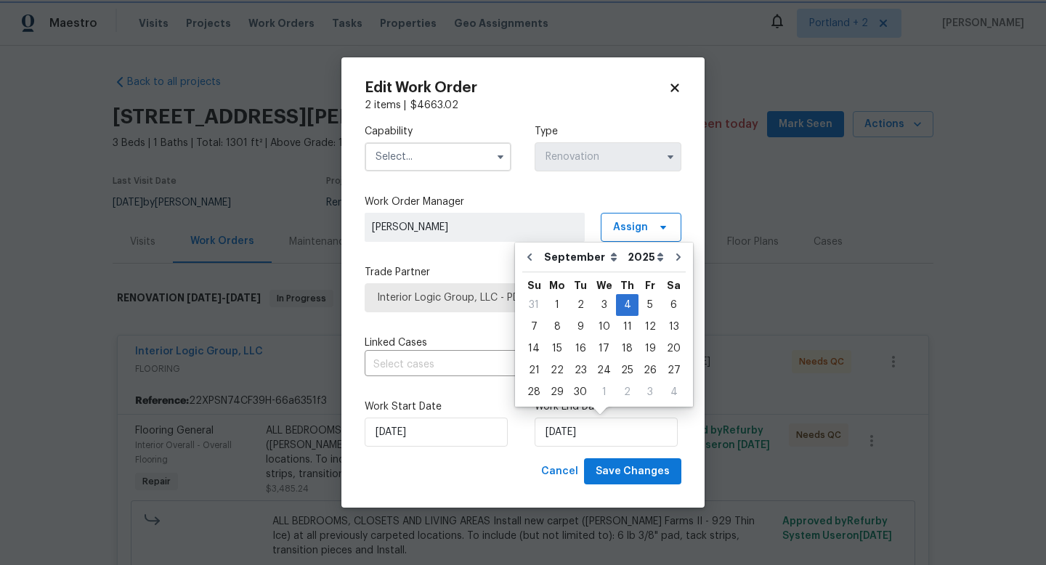
click at [425, 174] on div "Capability Type Renovation" at bounding box center [522, 148] width 317 height 70
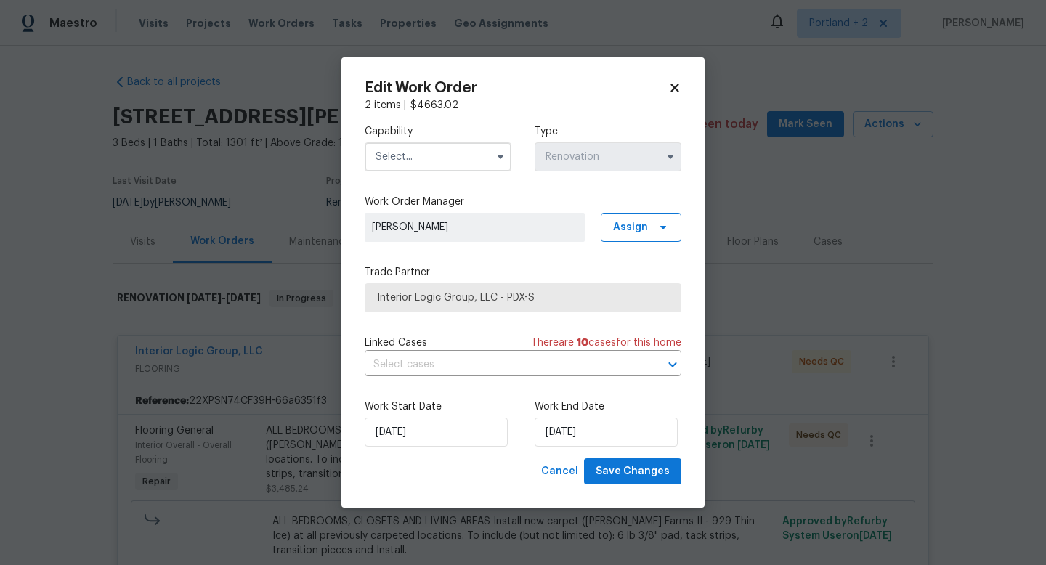
click at [430, 158] on input "text" at bounding box center [437, 156] width 147 height 29
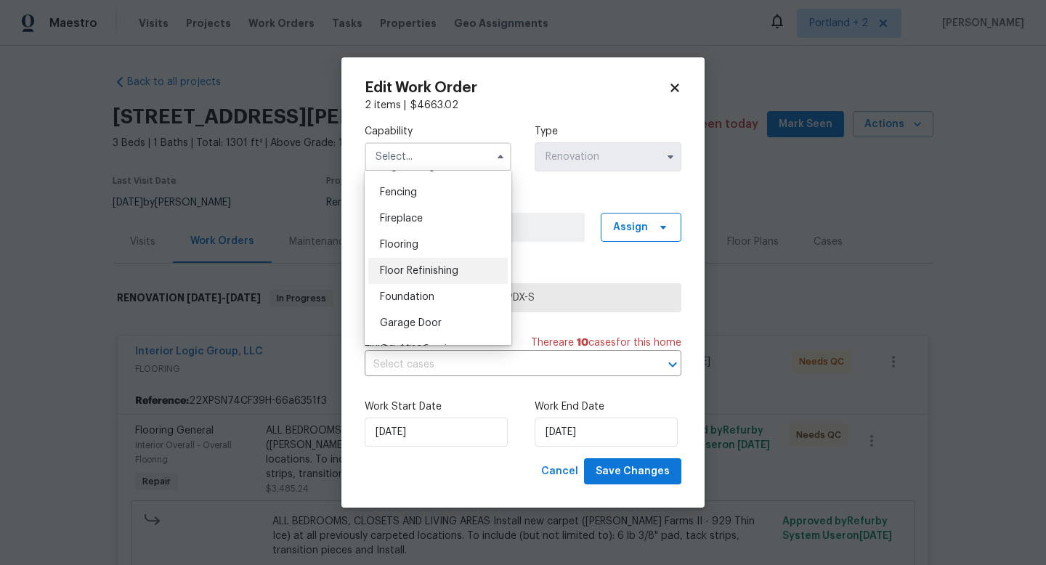
scroll to position [505, 0]
click at [434, 242] on div "Flooring" at bounding box center [437, 245] width 139 height 26
type input "Flooring"
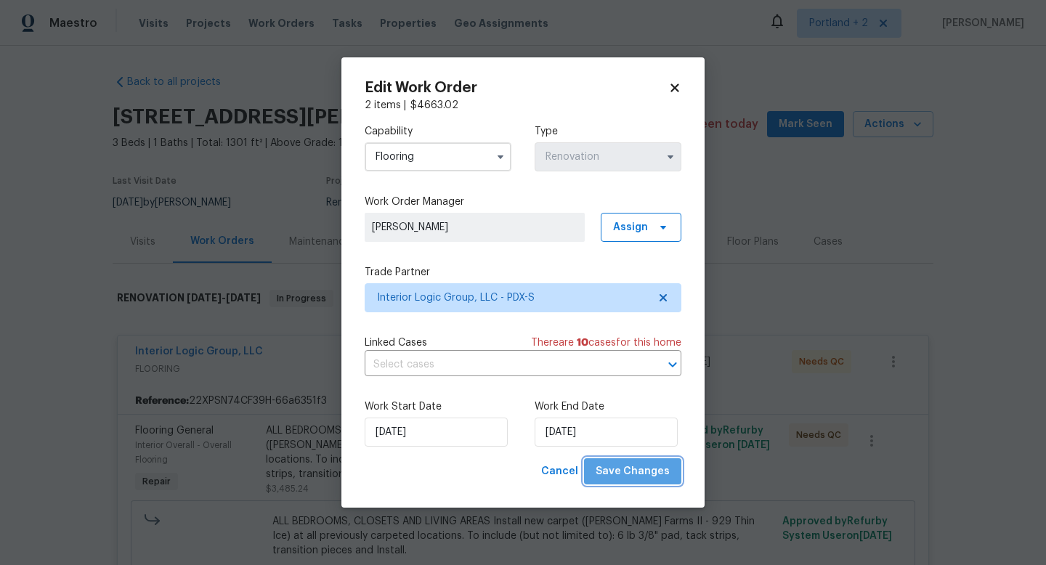
click at [656, 476] on span "Save Changes" at bounding box center [632, 472] width 74 height 18
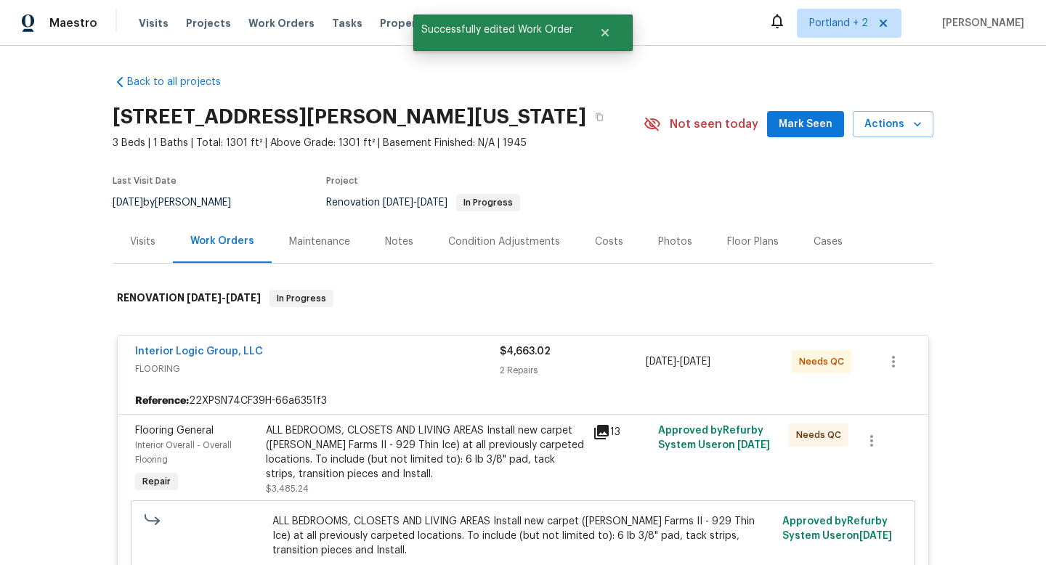
scroll to position [27, 0]
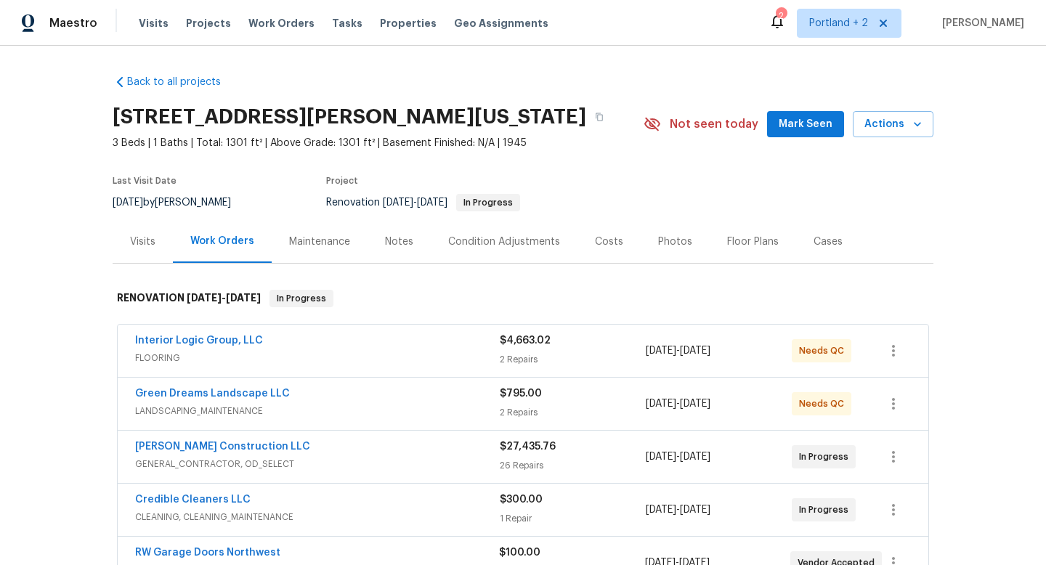
click at [320, 354] on span "FLOORING" at bounding box center [317, 358] width 364 height 15
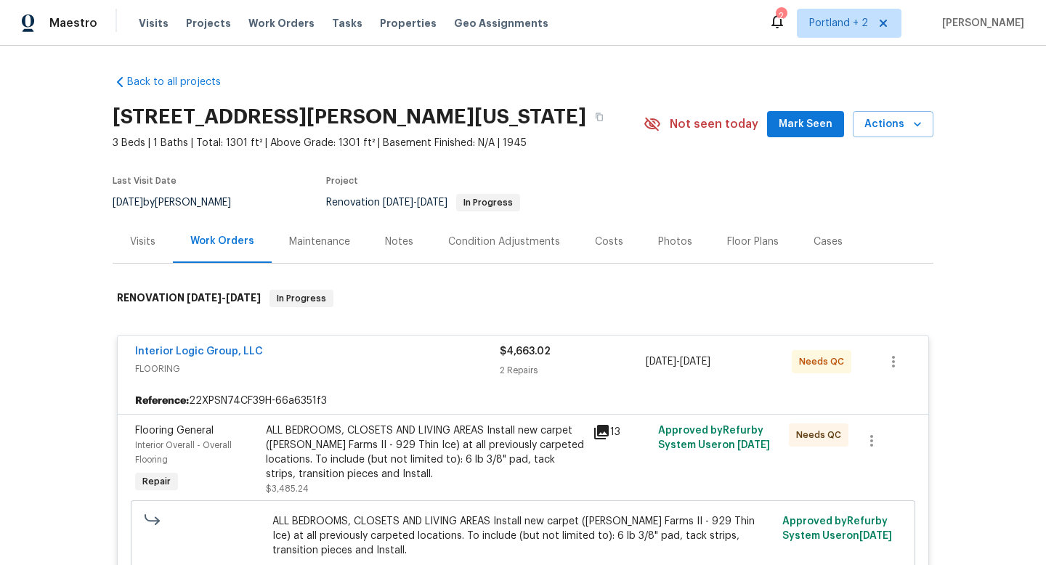
click at [465, 452] on div "ALL BEDROOMS, CLOSETS AND LIVING AREAS Install new carpet ([PERSON_NAME] Farms …" at bounding box center [425, 452] width 318 height 58
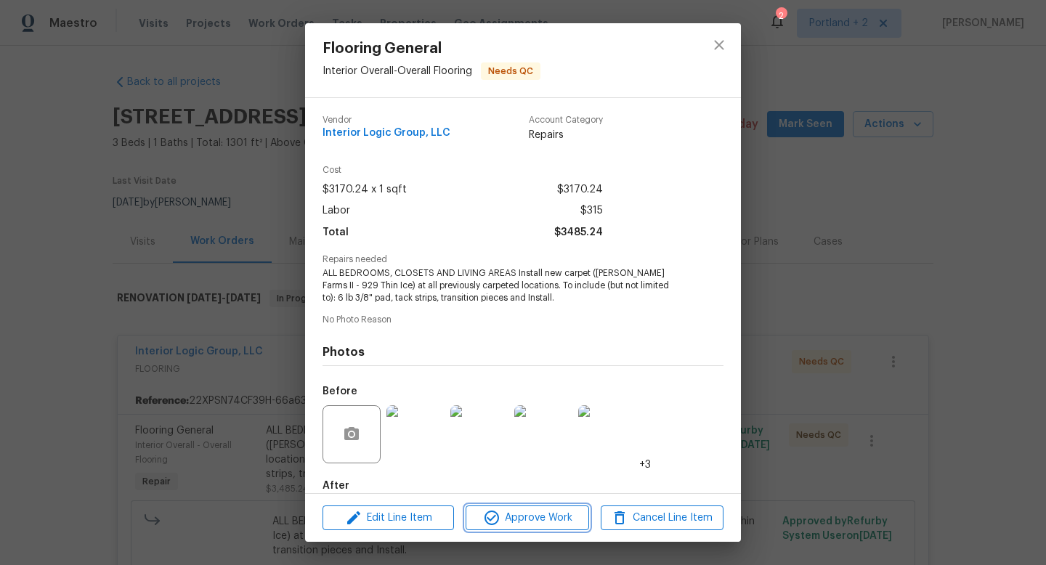
click at [521, 524] on span "Approve Work" at bounding box center [527, 518] width 114 height 18
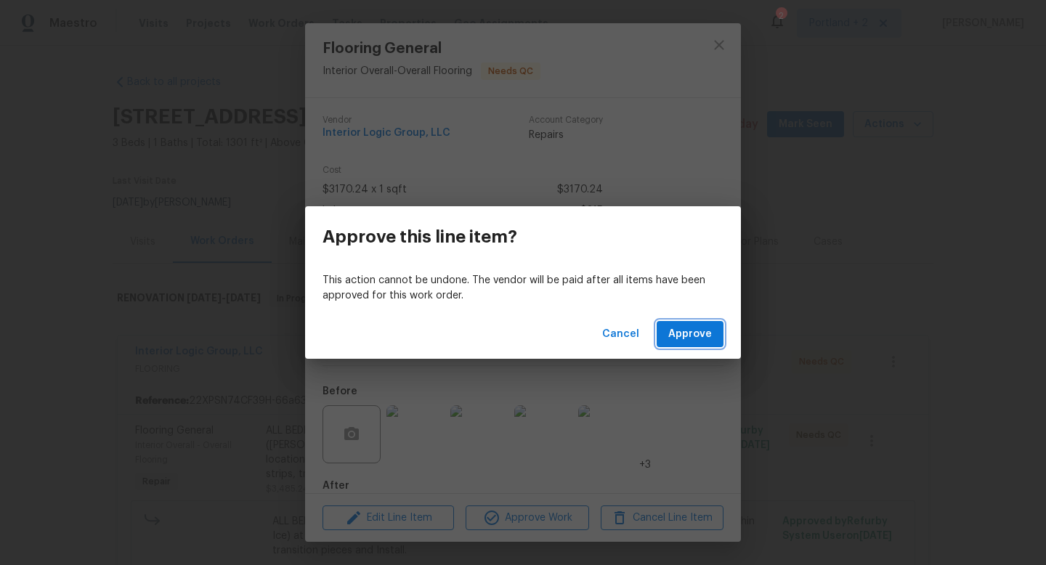
click at [691, 327] on span "Approve" at bounding box center [690, 334] width 44 height 18
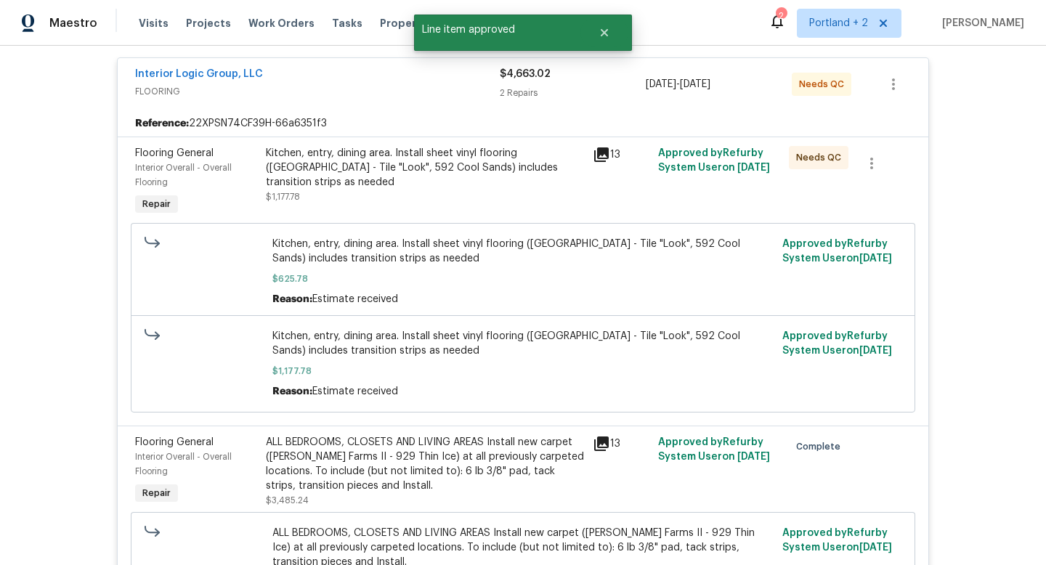
scroll to position [217, 0]
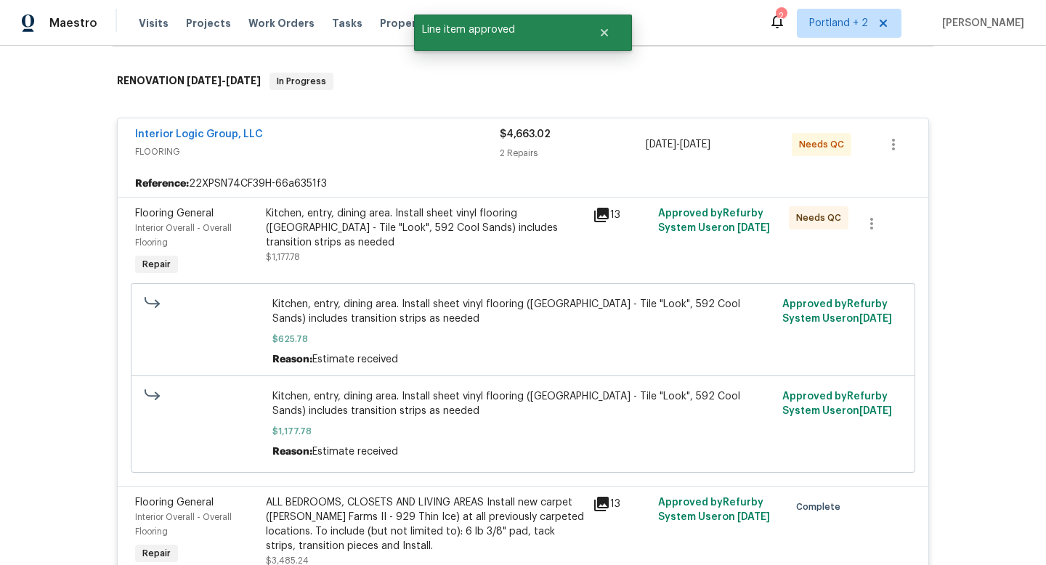
click at [446, 247] on div "Kitchen, entry, dining area. Install sheet vinyl flooring (Sugar Valley - Tile …" at bounding box center [425, 235] width 318 height 58
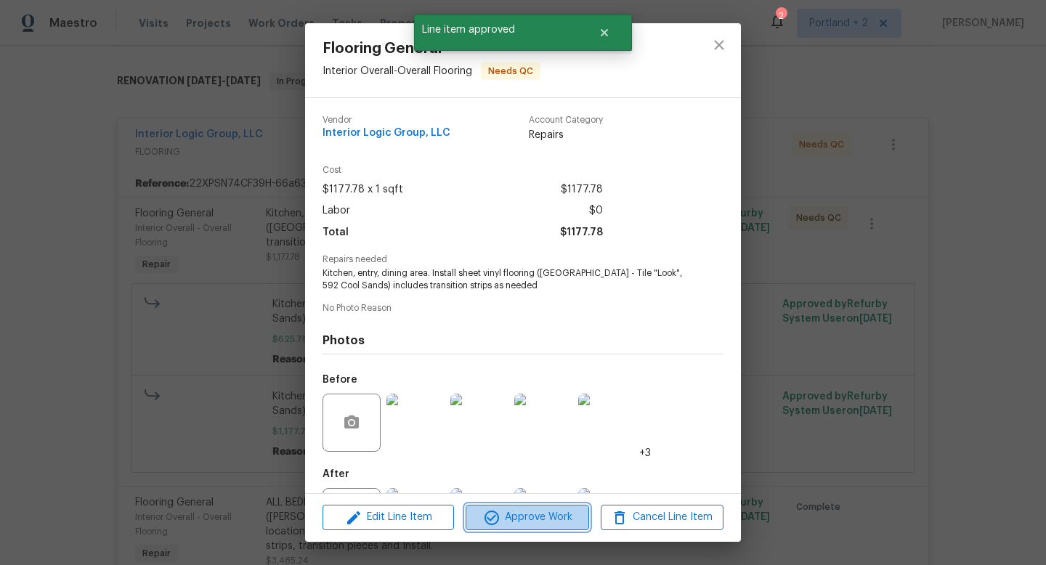
click at [516, 513] on span "Approve Work" at bounding box center [527, 517] width 114 height 18
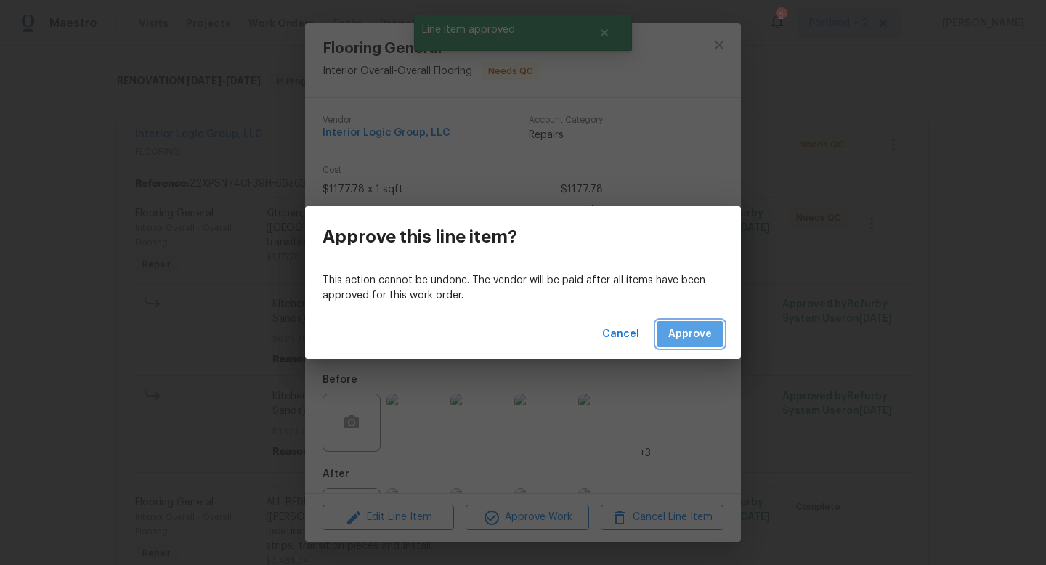
click at [693, 333] on span "Approve" at bounding box center [690, 334] width 44 height 18
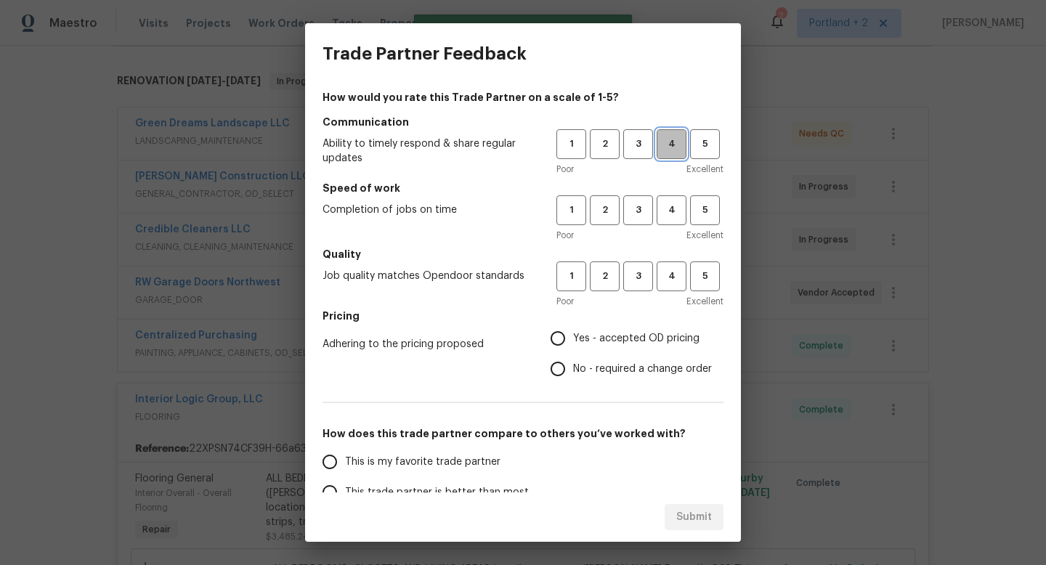
click at [662, 152] on span "4" at bounding box center [671, 144] width 27 height 17
click at [664, 209] on span "4" at bounding box center [671, 210] width 27 height 17
click at [640, 278] on span "3" at bounding box center [637, 276] width 27 height 17
click at [572, 319] on h5 "Pricing" at bounding box center [522, 316] width 401 height 15
click at [564, 329] on input "Yes - accepted OD pricing" at bounding box center [557, 338] width 30 height 30
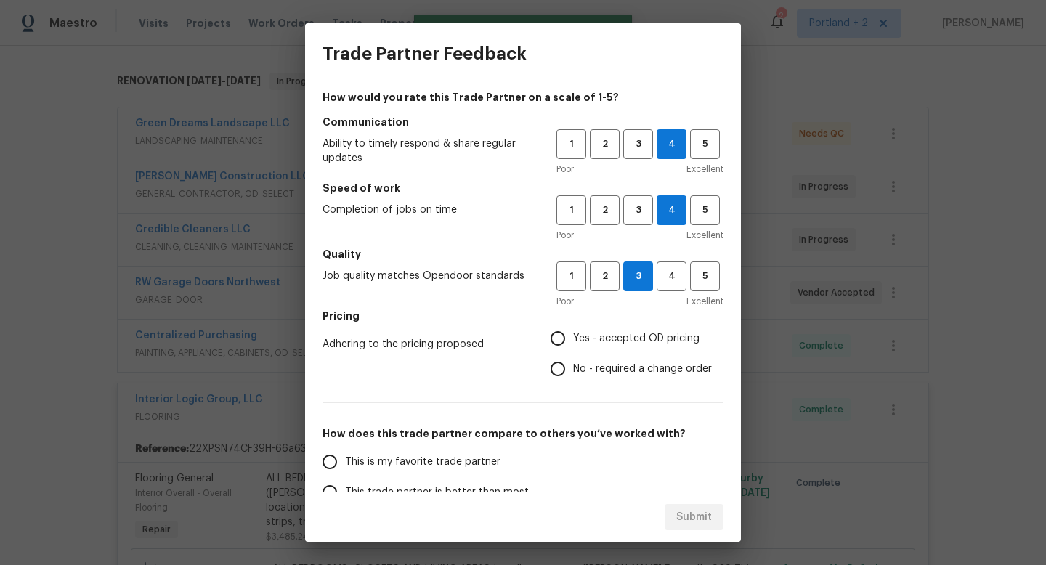
radio input "true"
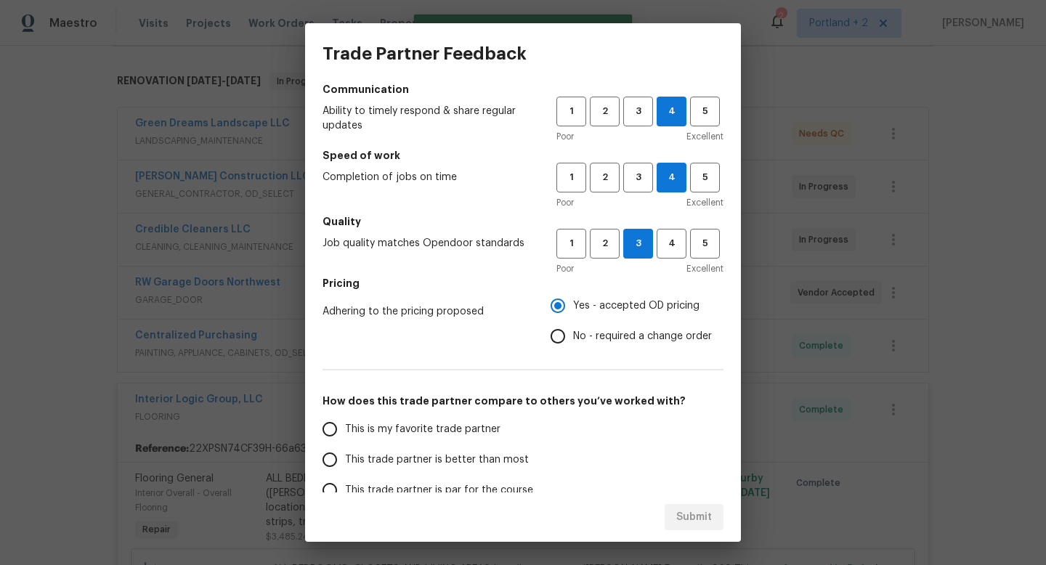
scroll to position [33, 0]
click at [336, 454] on input "This trade partner is better than most" at bounding box center [329, 459] width 30 height 30
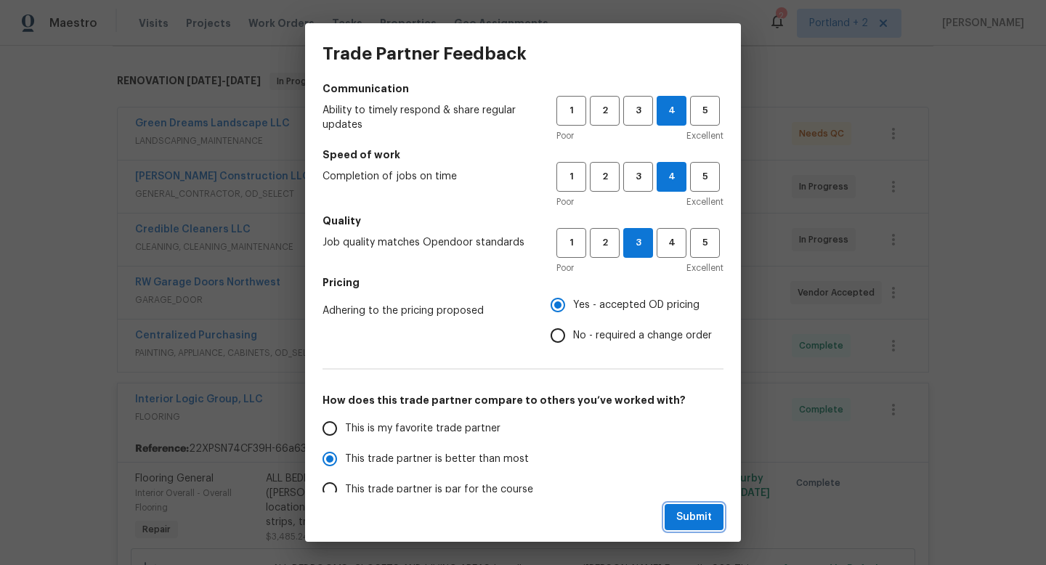
click at [690, 510] on span "Submit" at bounding box center [694, 517] width 36 height 18
radio input "true"
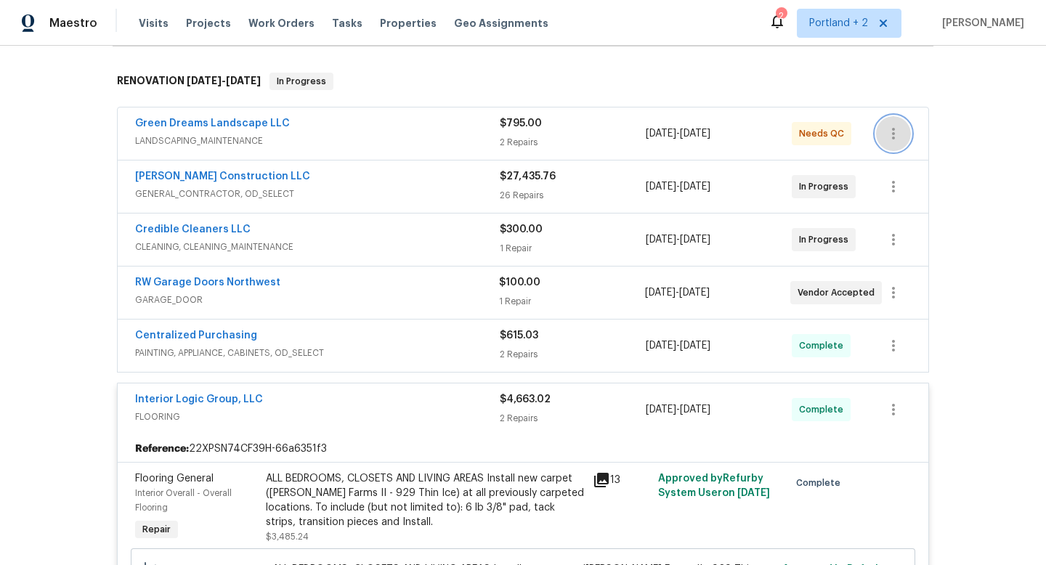
click at [892, 135] on icon "button" at bounding box center [892, 133] width 17 height 17
click at [895, 141] on li "Edit" at bounding box center [954, 134] width 157 height 24
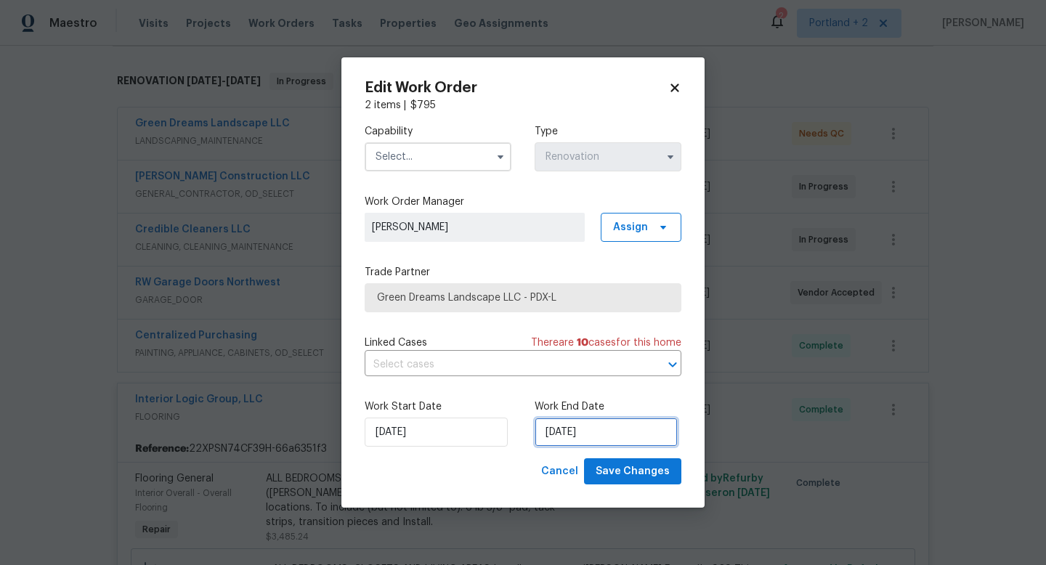
click at [578, 432] on input "8/26/2025" at bounding box center [605, 431] width 143 height 29
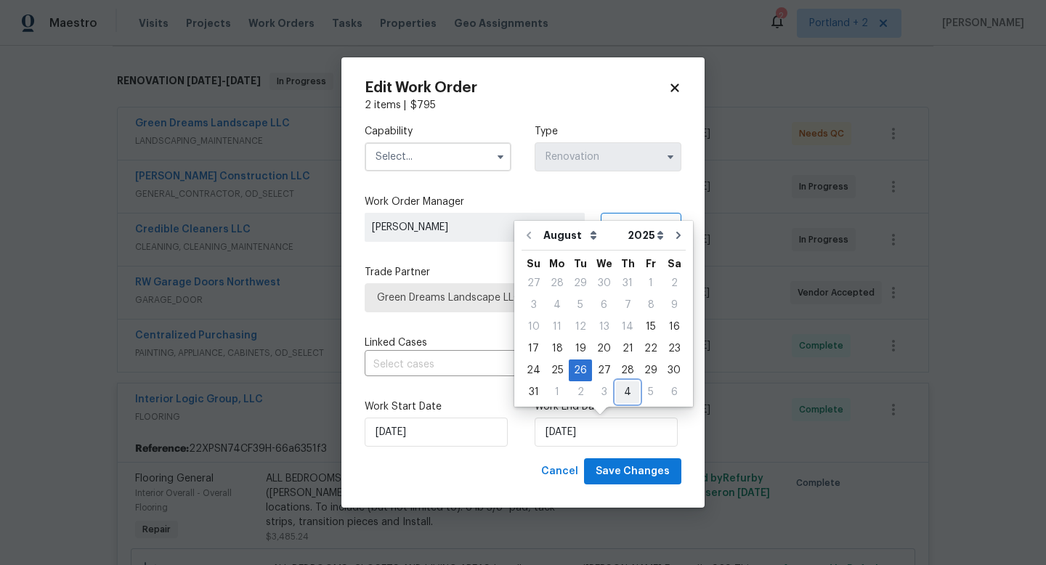
click at [620, 395] on div "4" at bounding box center [627, 392] width 23 height 20
type input "9/4/2025"
select select "8"
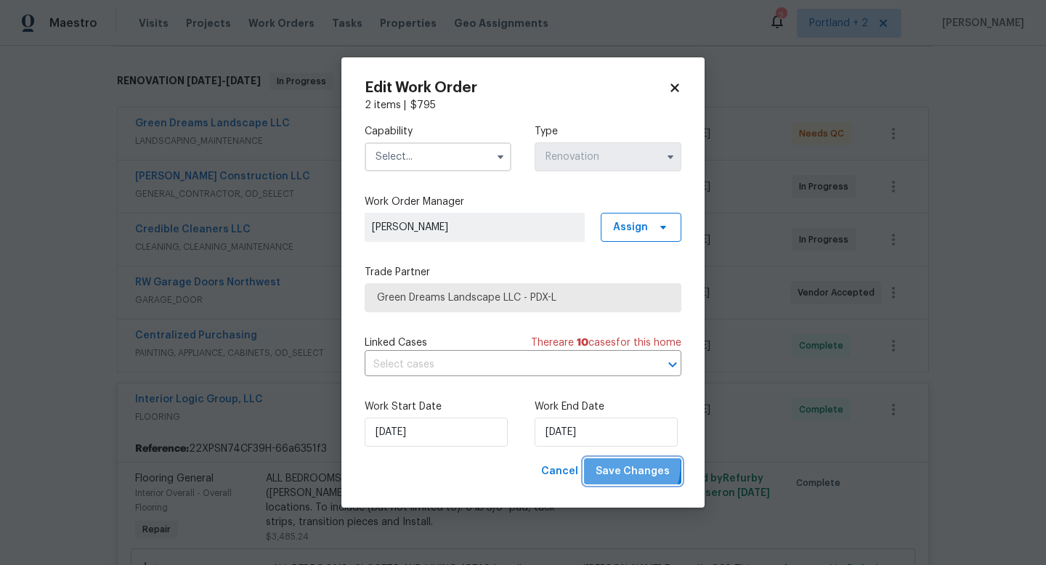
click at [616, 465] on span "Save Changes" at bounding box center [632, 472] width 74 height 18
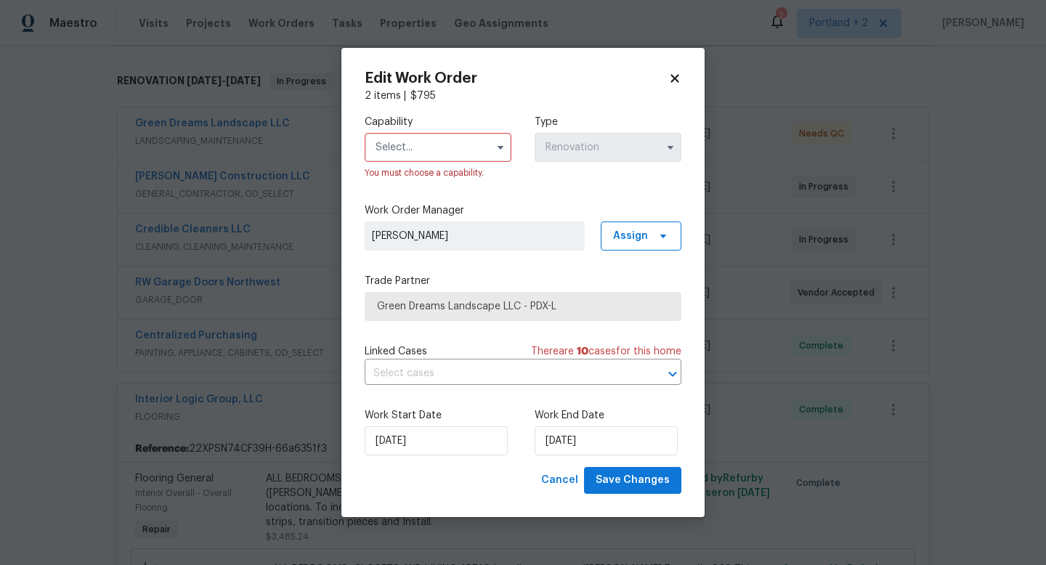
click at [462, 149] on input "text" at bounding box center [437, 147] width 147 height 29
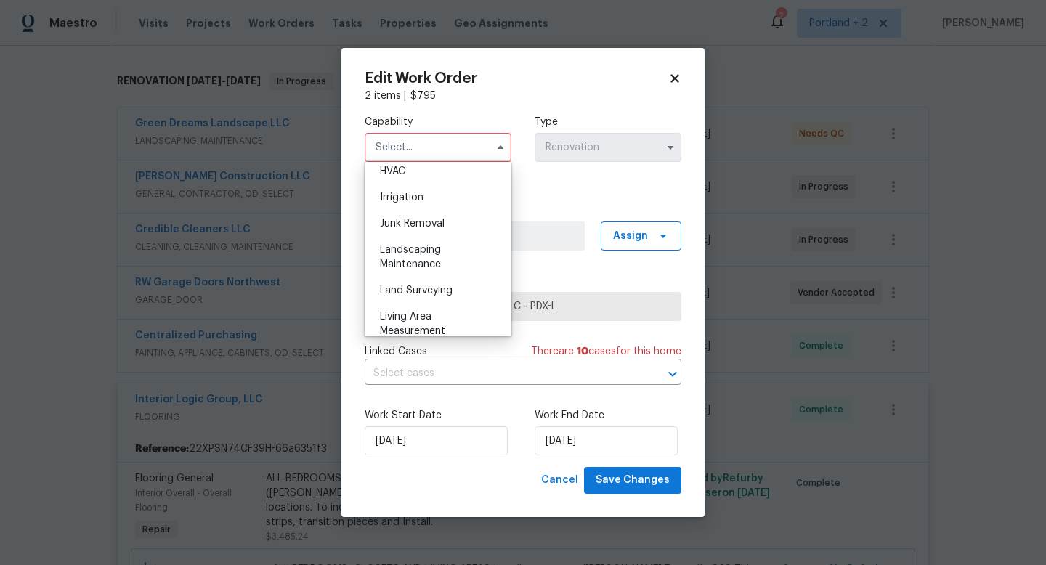
scroll to position [944, 0]
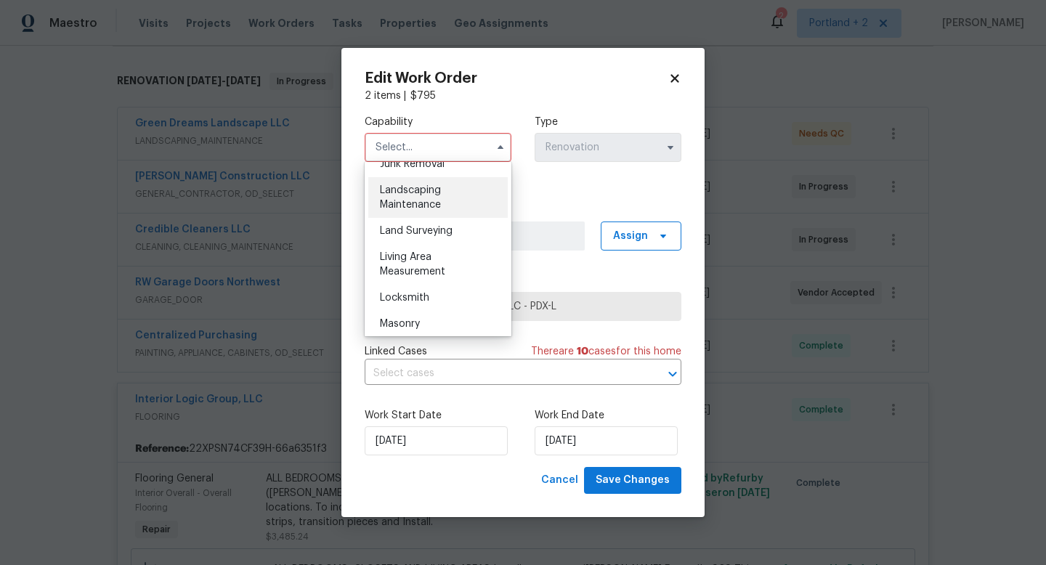
click at [458, 192] on div "Landscaping Maintenance" at bounding box center [437, 197] width 139 height 41
type input "Landscaping Maintenance"
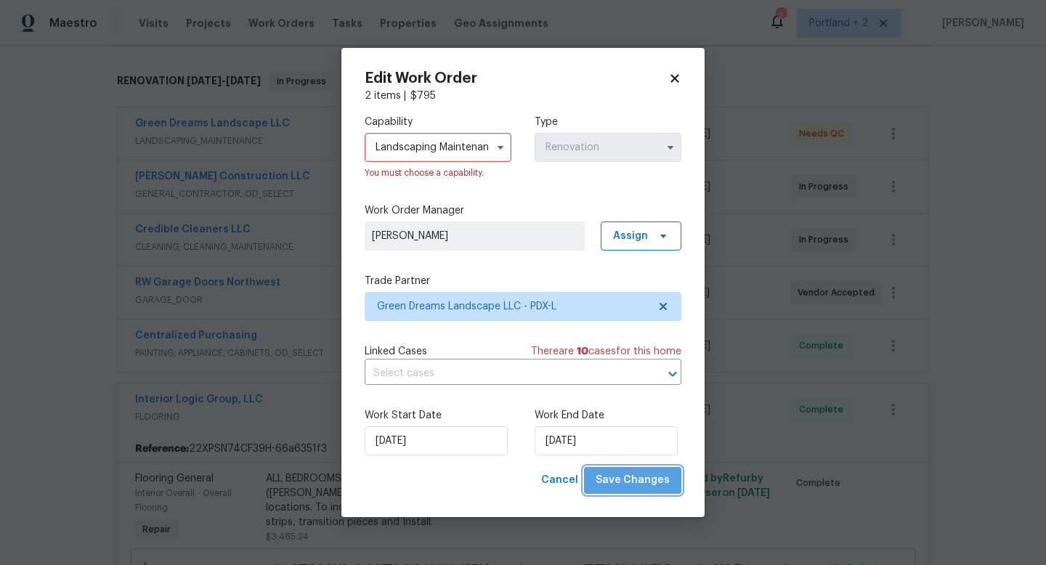
click at [643, 481] on span "Save Changes" at bounding box center [632, 480] width 74 height 18
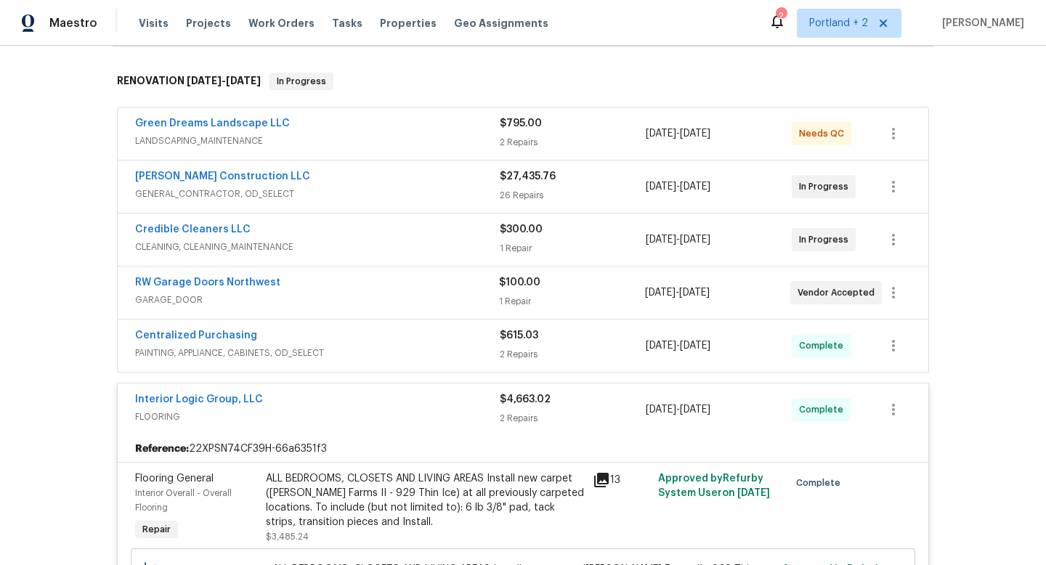
click at [410, 407] on div "Interior Logic Group, LLC" at bounding box center [317, 400] width 364 height 17
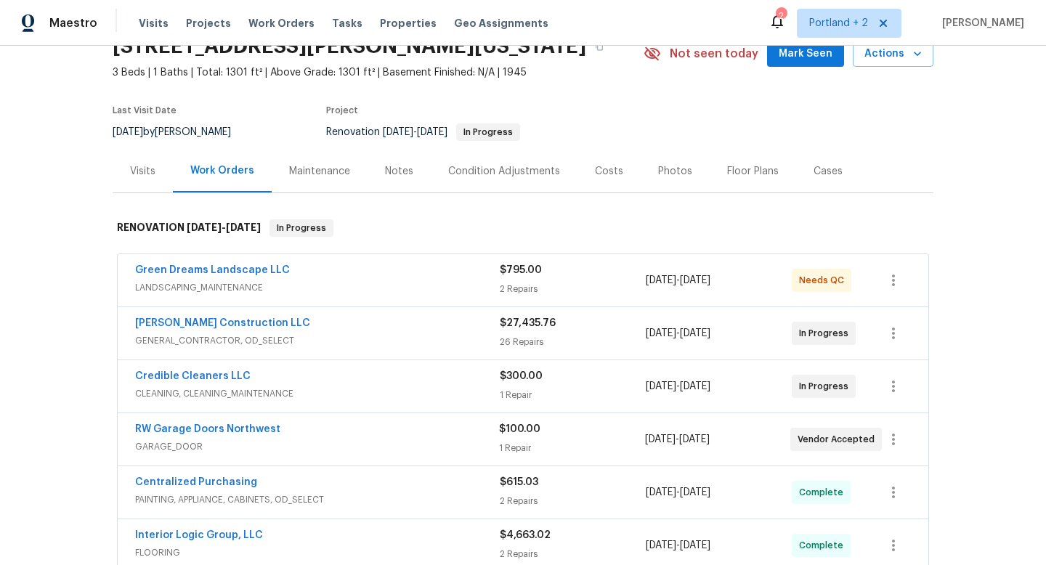
scroll to position [29, 0]
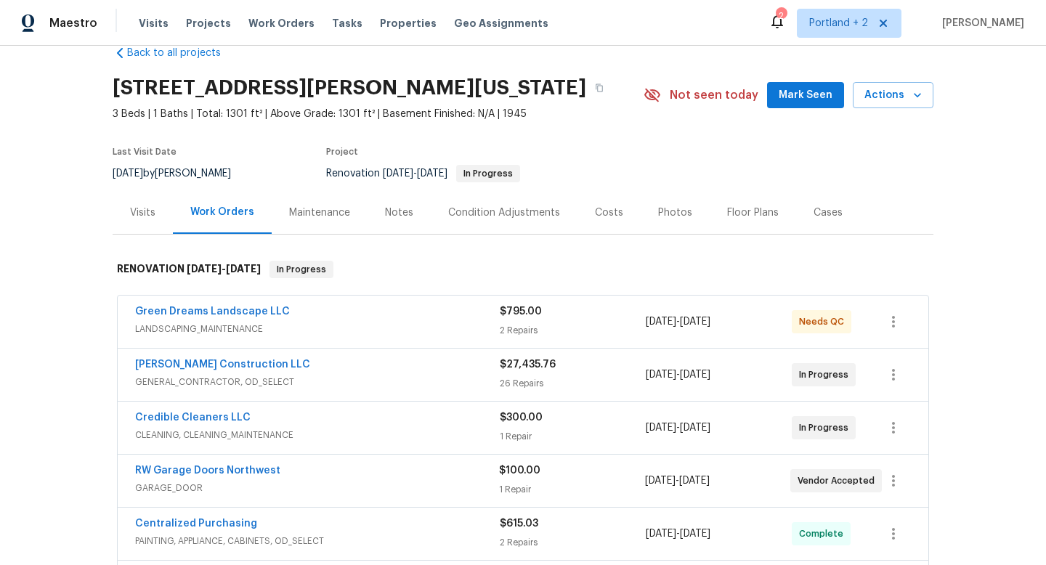
click at [623, 223] on div "Costs" at bounding box center [608, 212] width 63 height 43
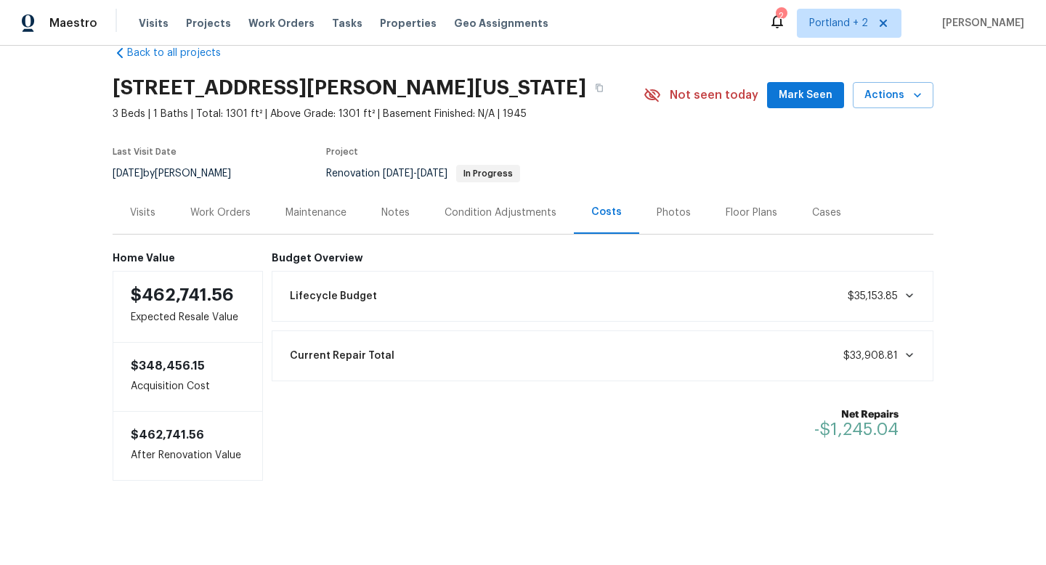
click at [204, 210] on div "Work Orders" at bounding box center [220, 212] width 60 height 15
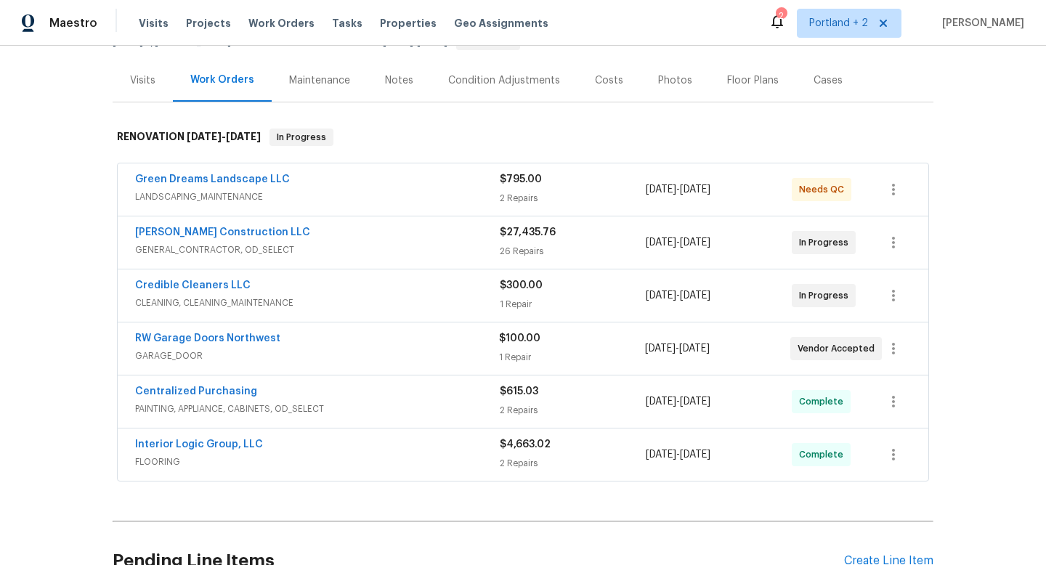
scroll to position [157, 0]
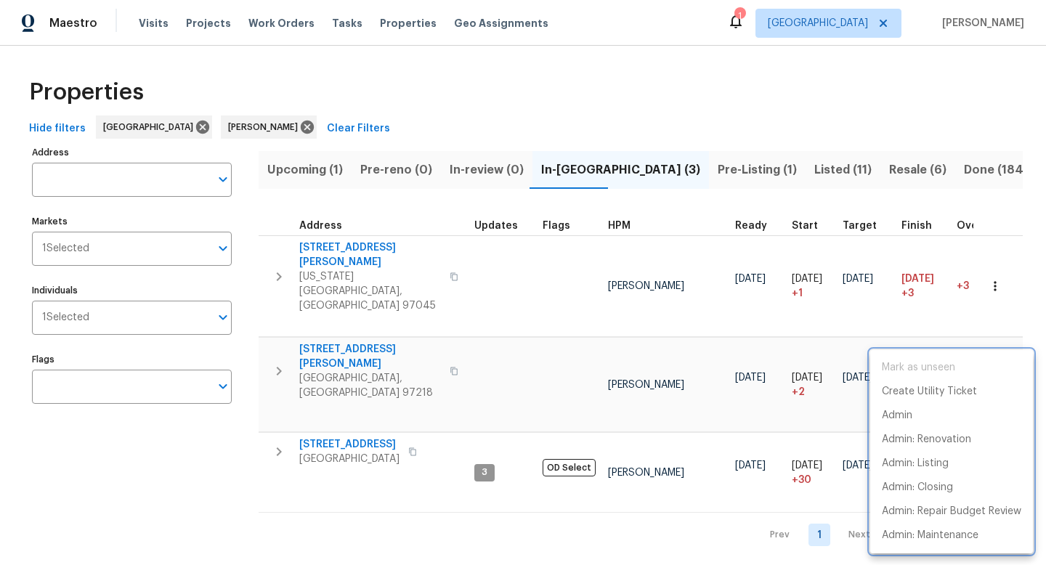
click at [693, 107] on div at bounding box center [523, 282] width 1046 height 565
